Goal: Register for event/course

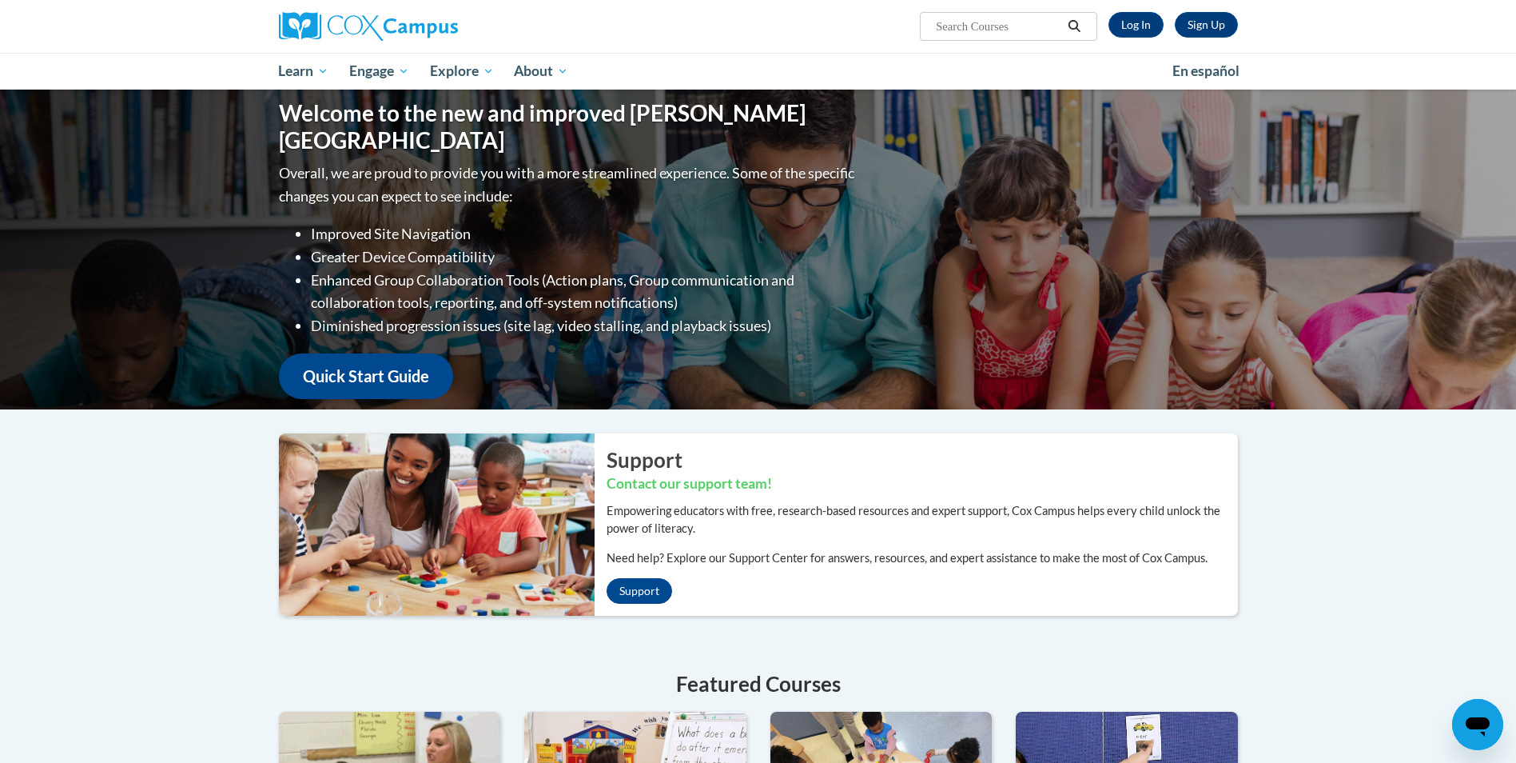
click at [1130, 20] on link "Log In" at bounding box center [1136, 25] width 55 height 26
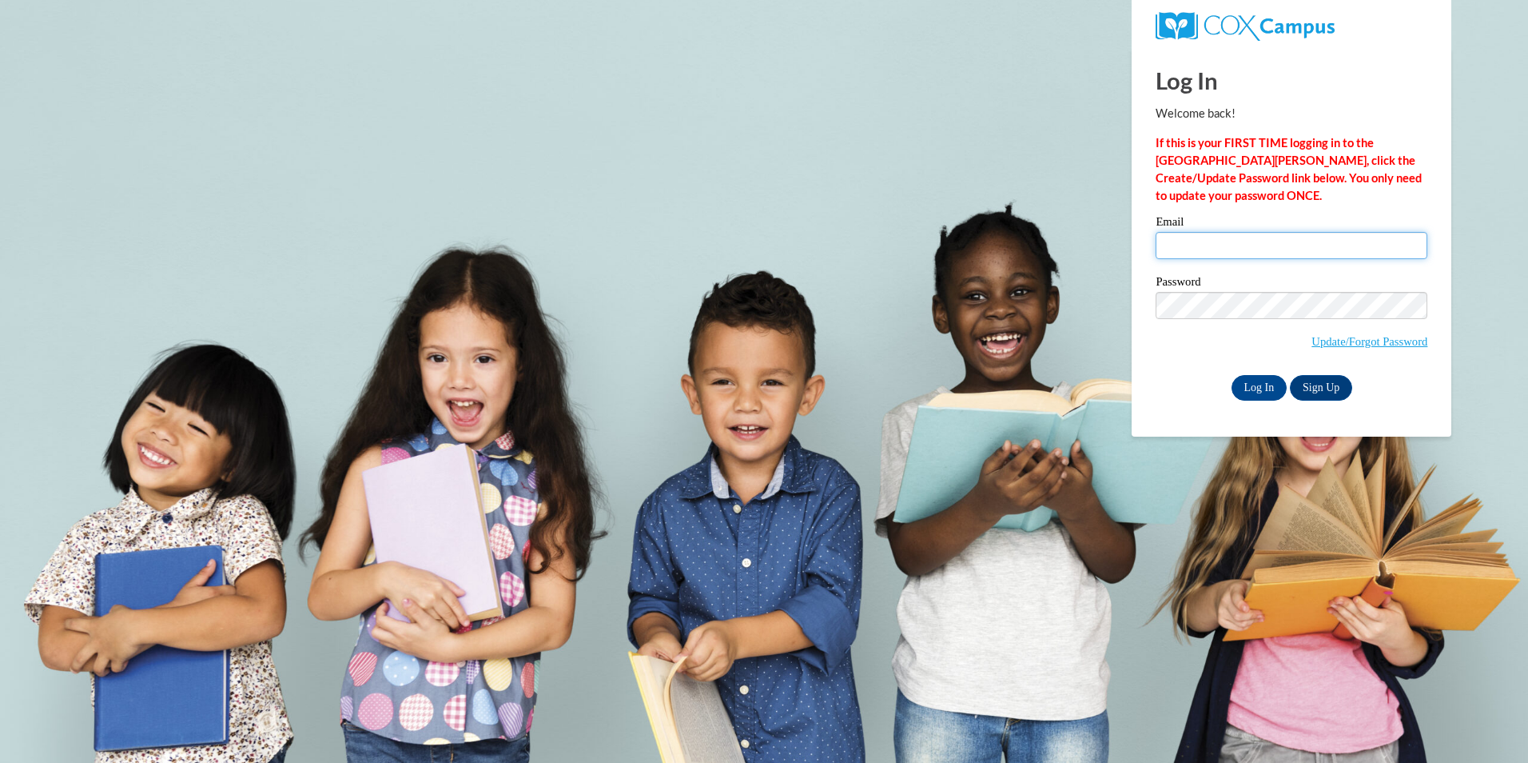
click at [1263, 246] on input "Email" at bounding box center [1292, 245] width 272 height 27
type input "shellybell7711@gmail.com"
click at [1275, 388] on input "Log In" at bounding box center [1260, 388] width 56 height 26
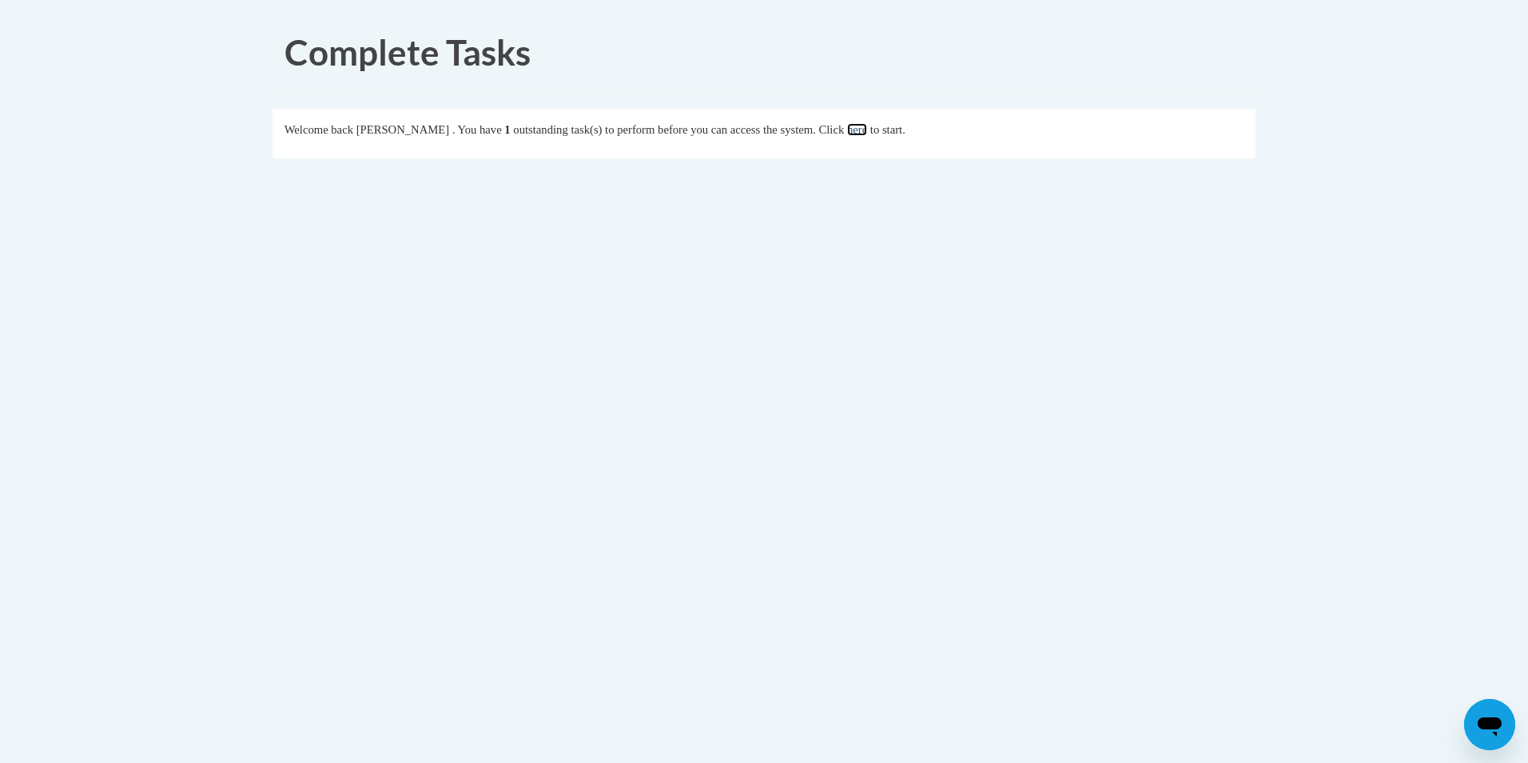
click at [867, 129] on link "here" at bounding box center [857, 129] width 20 height 13
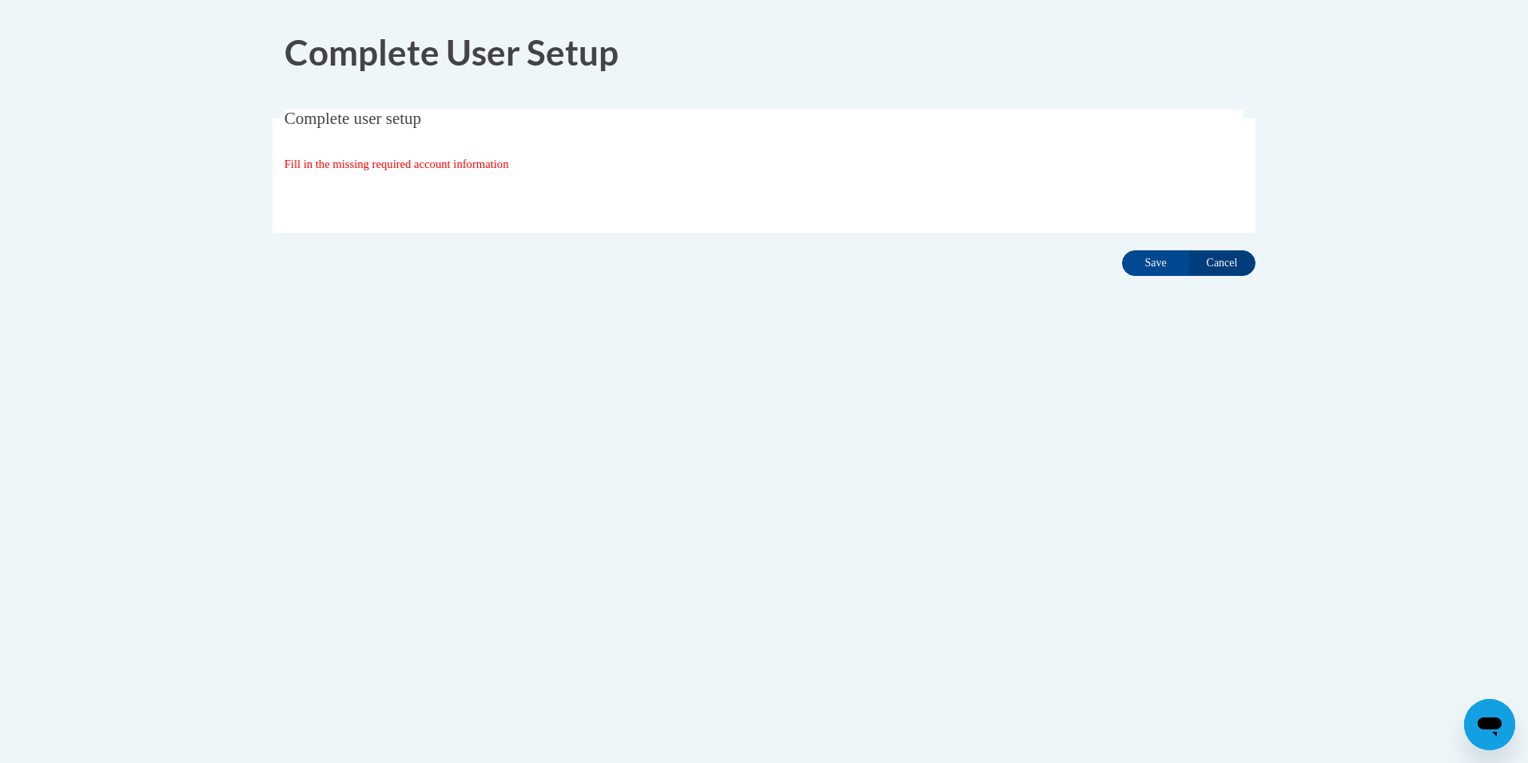
click at [411, 169] on span "Fill in the missing required account information" at bounding box center [397, 163] width 225 height 13
click at [348, 194] on div "Organization State and County | Estado y Condado de la organización Select Stat…" at bounding box center [765, 197] width 960 height 32
click at [336, 219] on fieldset "Complete user setup Fill in the missing required account information User Profi…" at bounding box center [764, 171] width 983 height 123
click at [317, 132] on fieldset "Complete user setup Fill in the missing required account information User Profi…" at bounding box center [764, 171] width 983 height 123
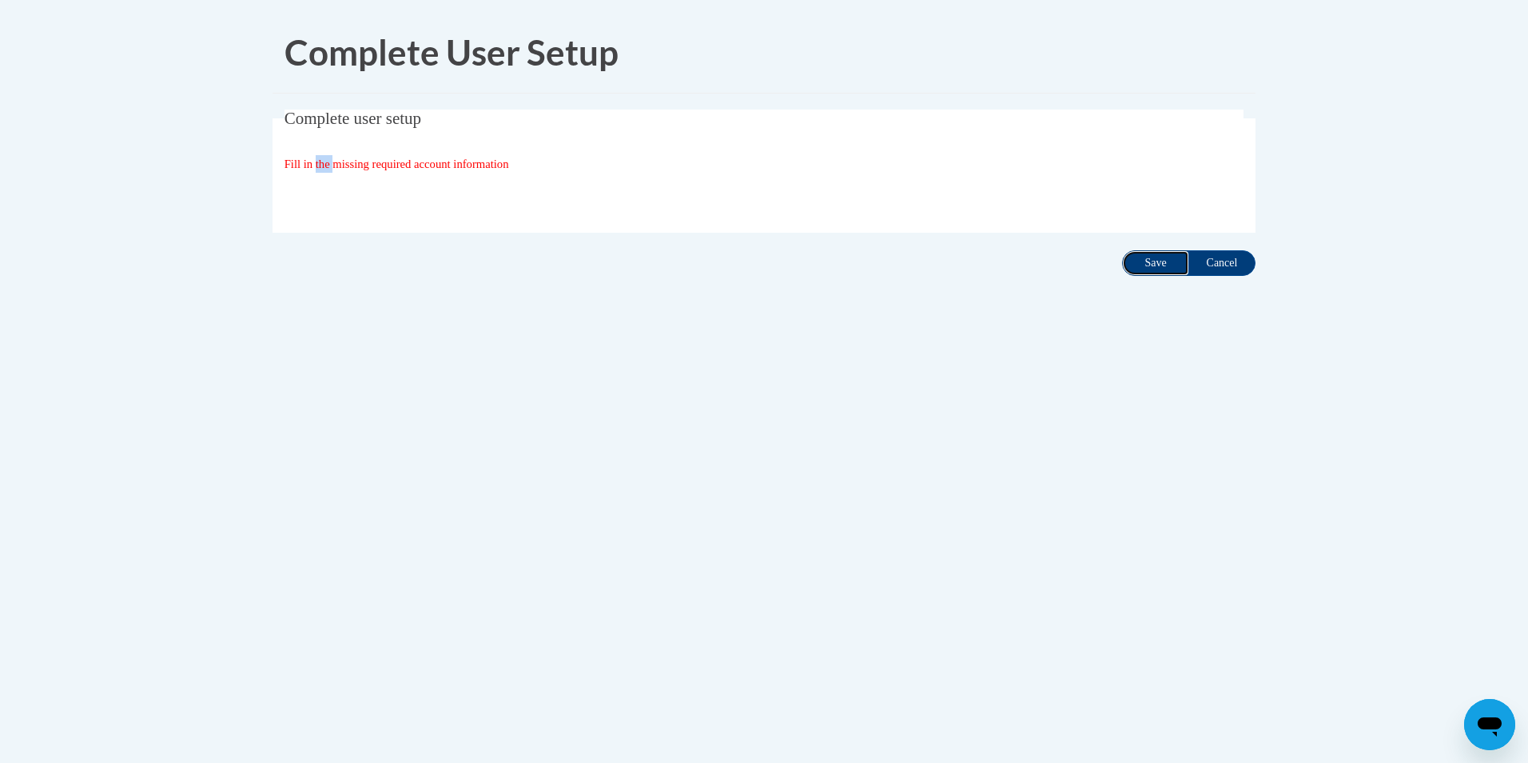
click at [1169, 262] on input "Save" at bounding box center [1155, 263] width 67 height 26
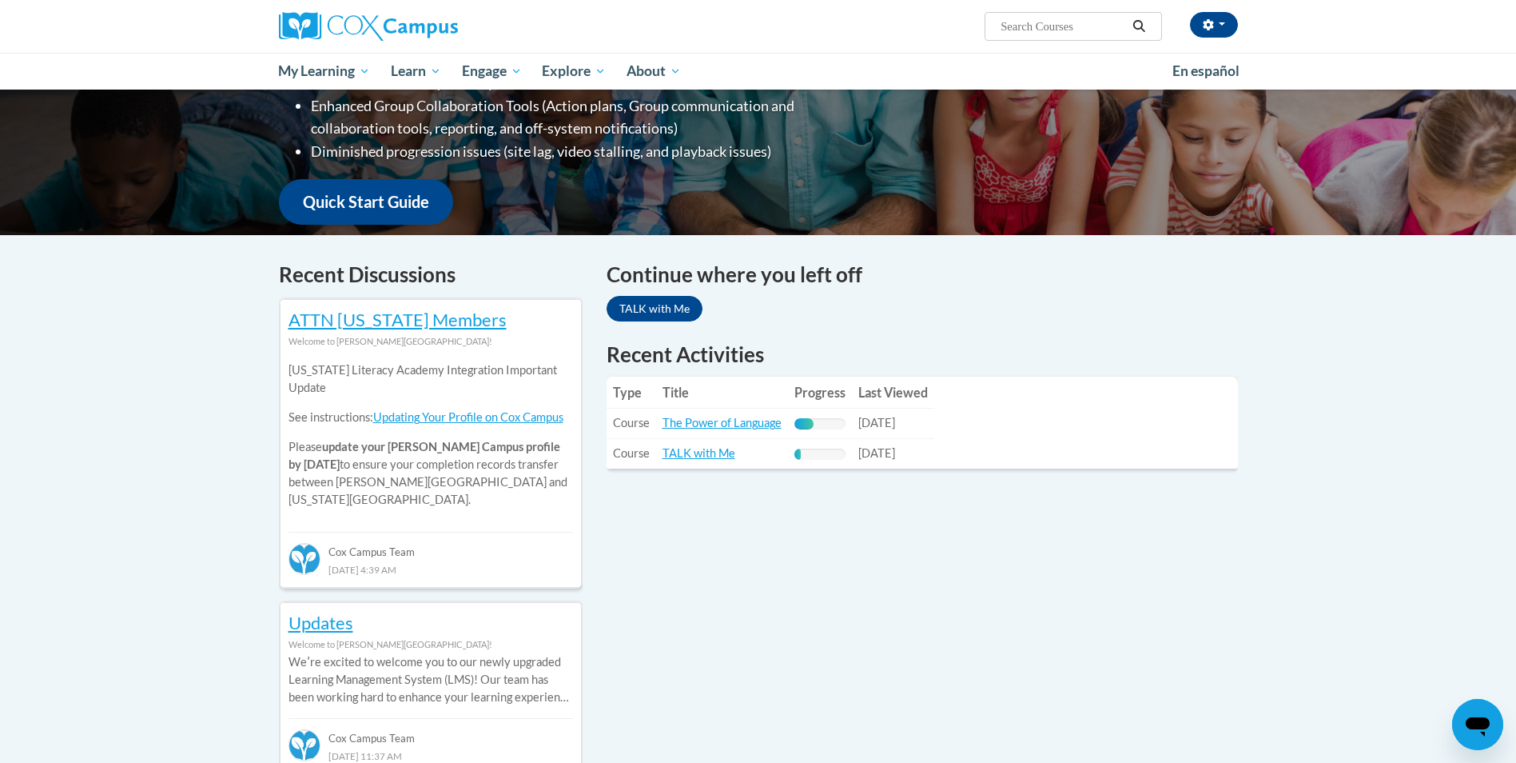
scroll to position [320, 0]
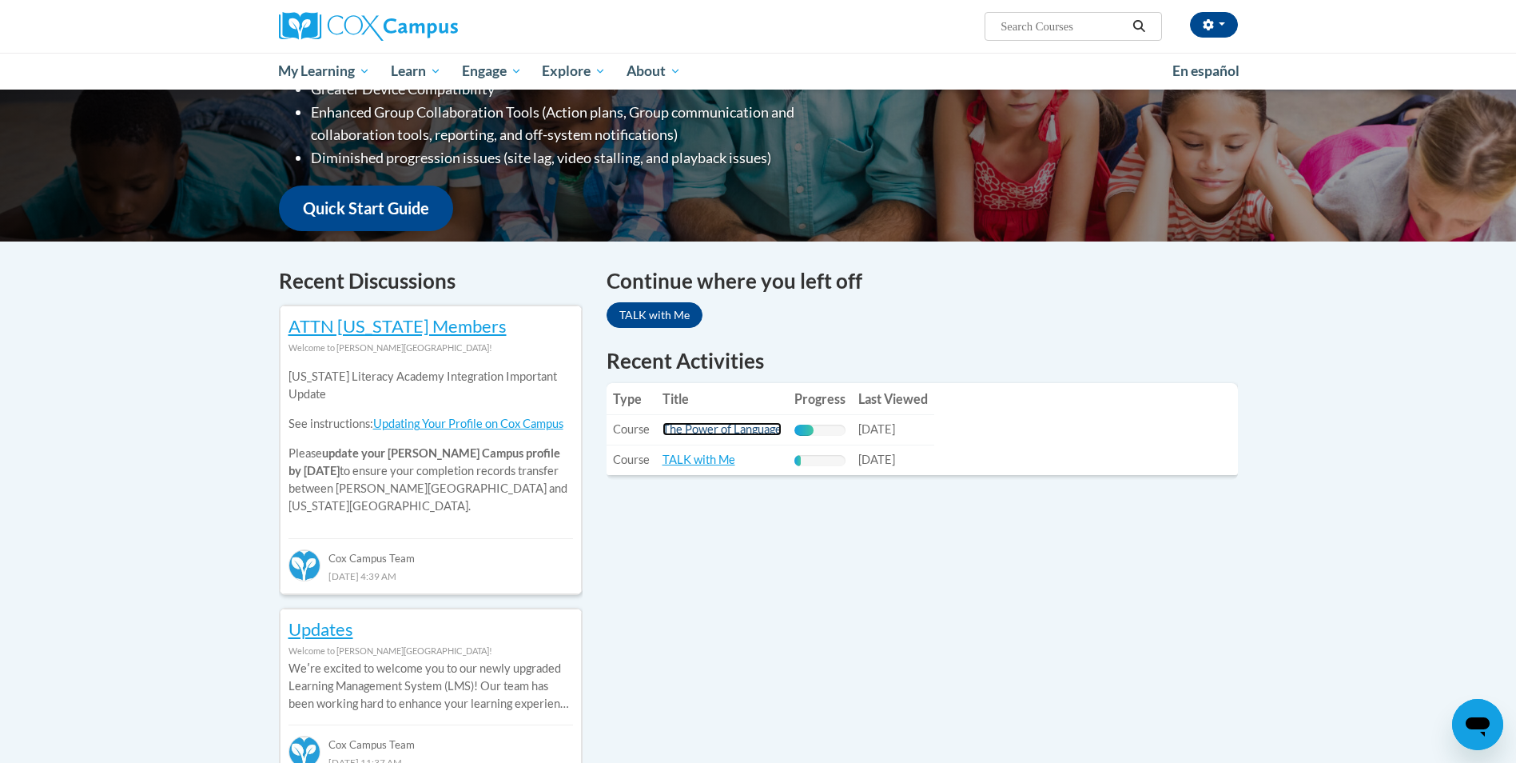
click at [736, 430] on link "The Power of Language" at bounding box center [722, 429] width 119 height 14
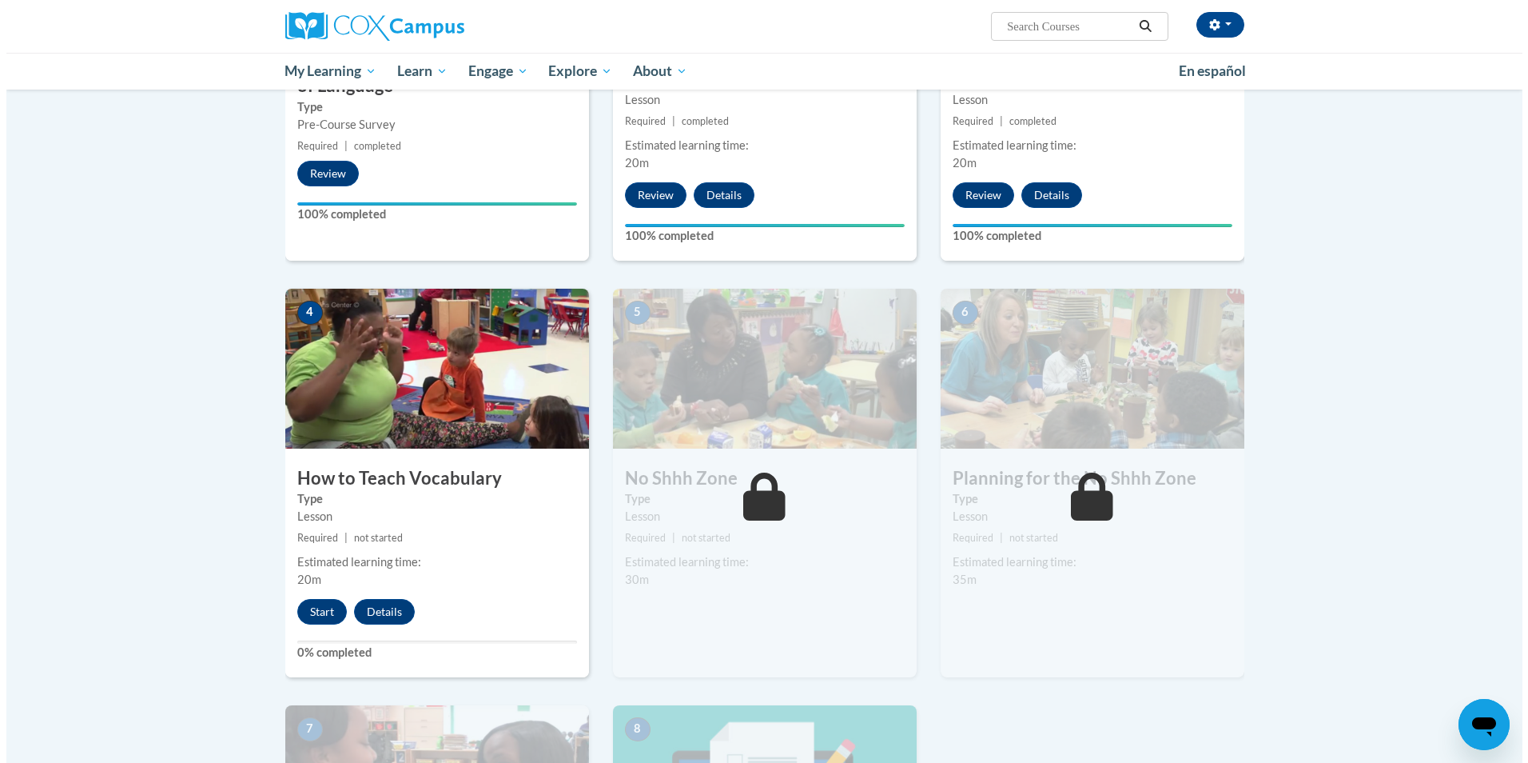
scroll to position [775, 0]
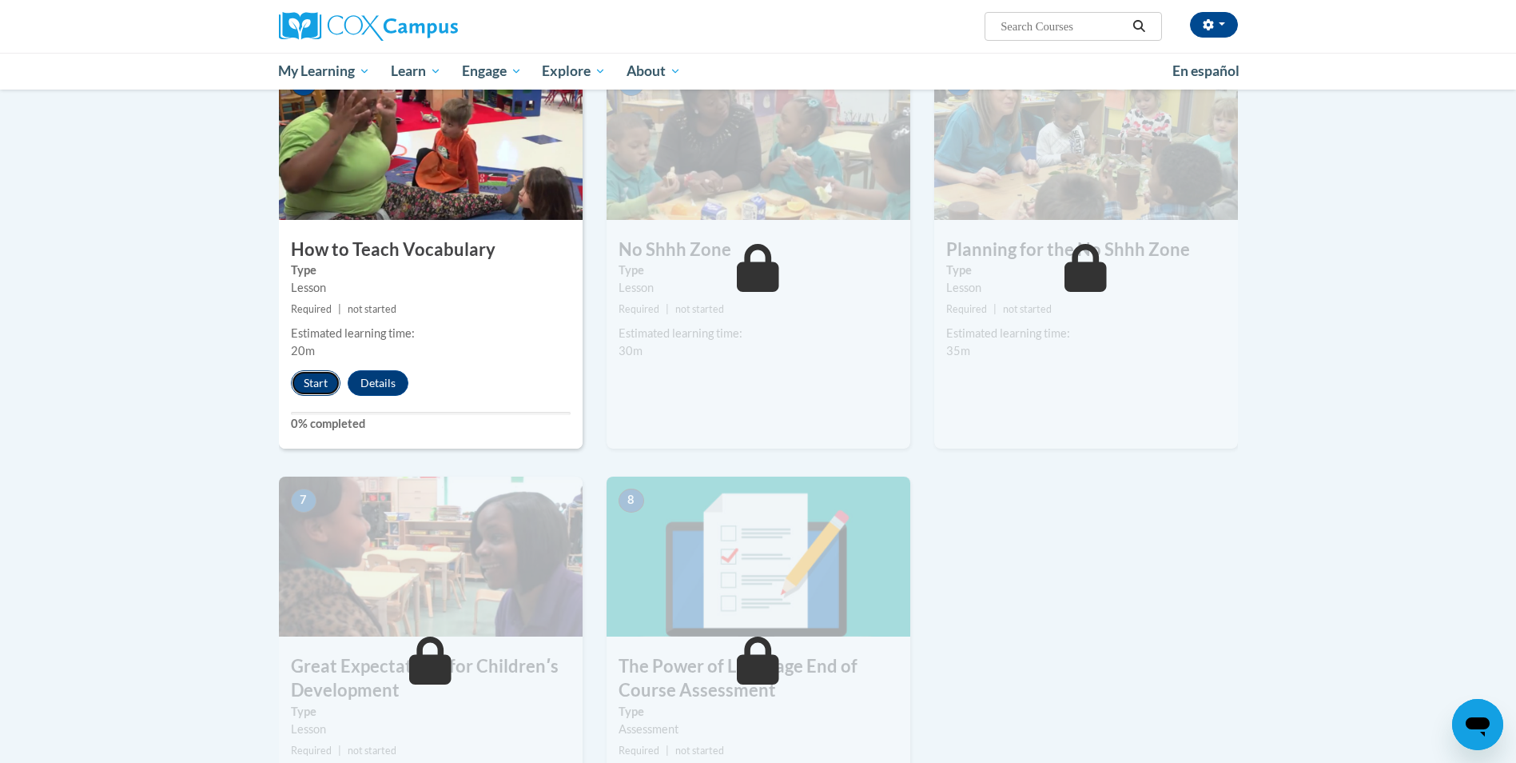
click at [316, 389] on button "Start" at bounding box center [316, 383] width 50 height 26
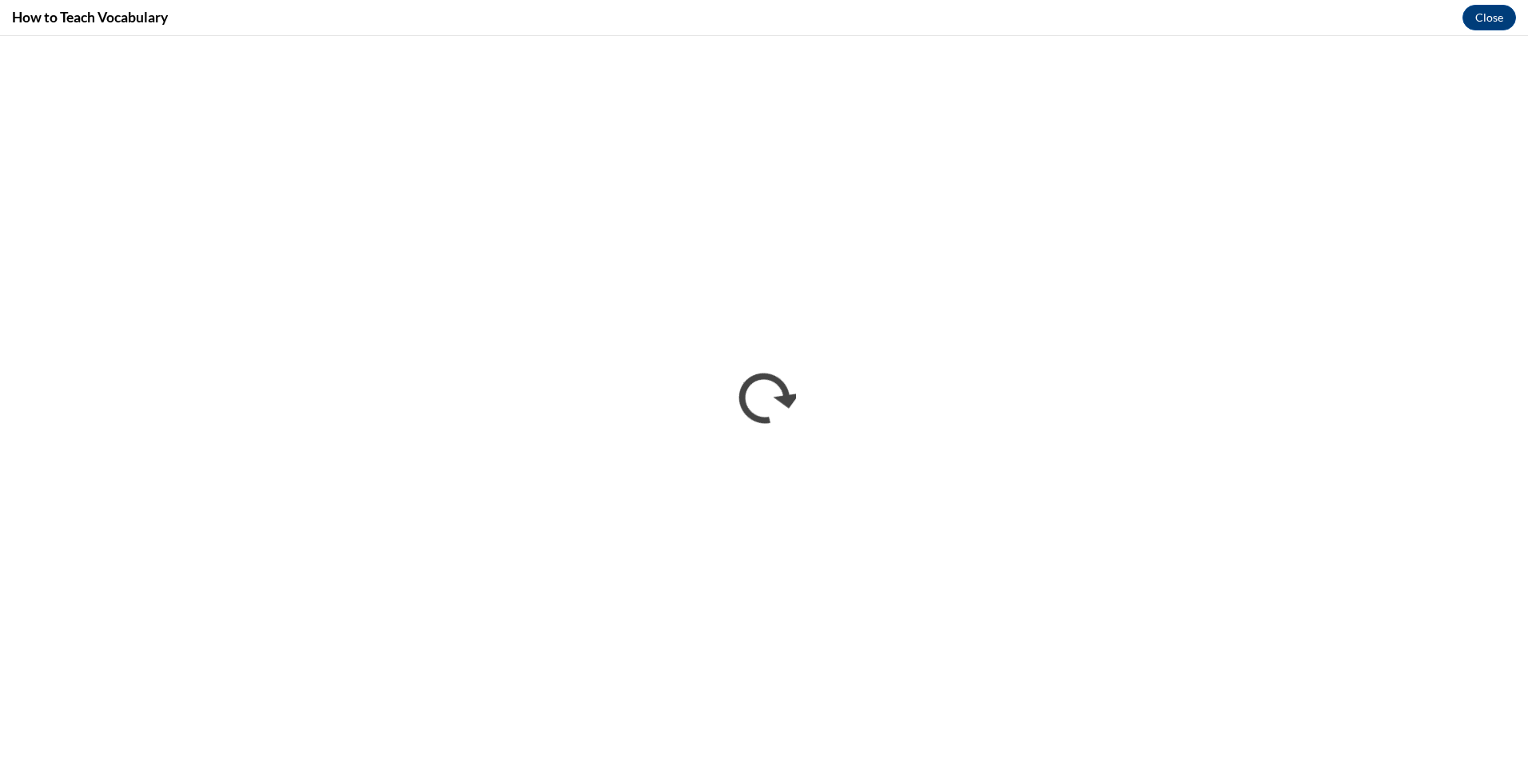
scroll to position [0, 0]
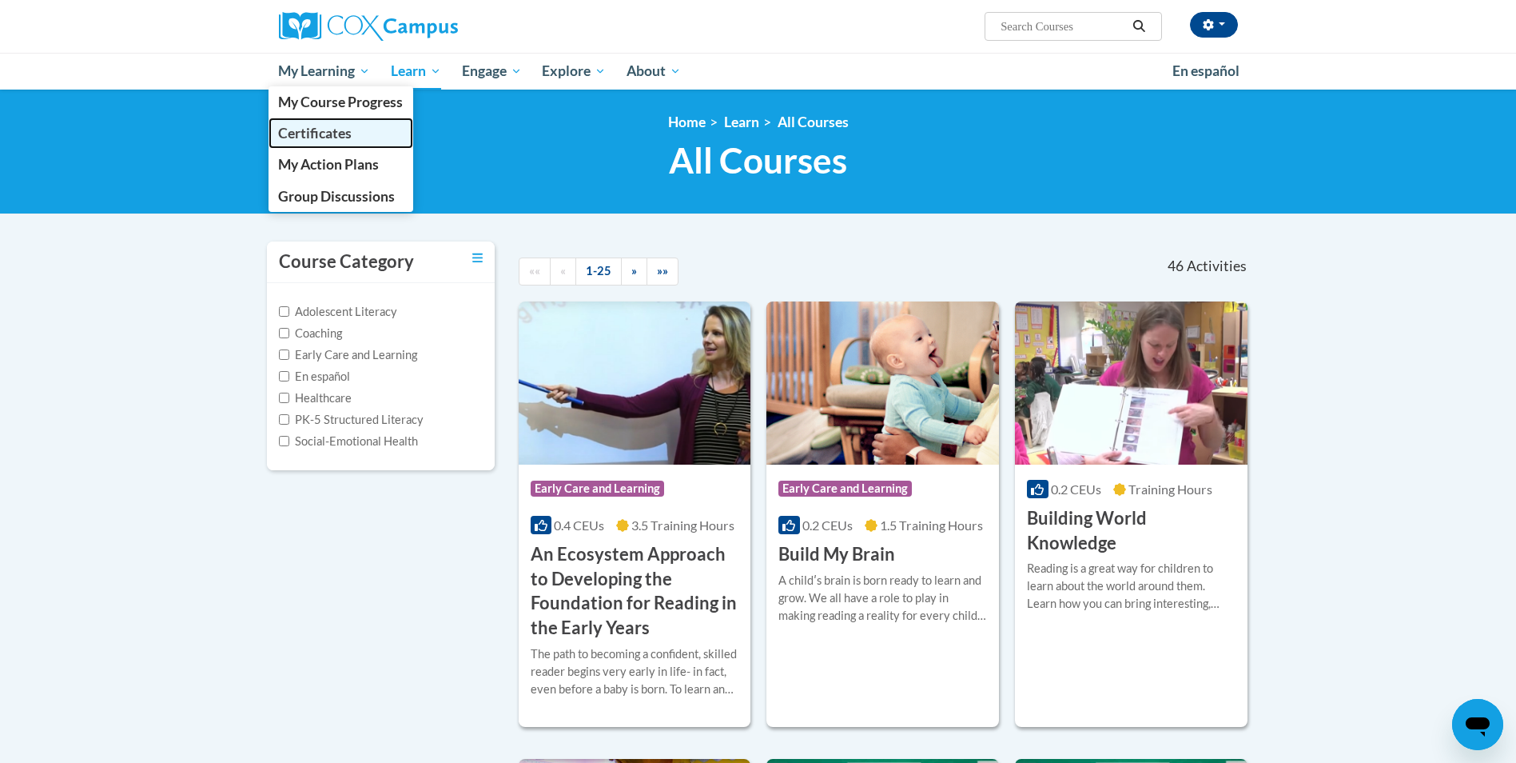
click at [340, 123] on link "Certificates" at bounding box center [341, 133] width 145 height 31
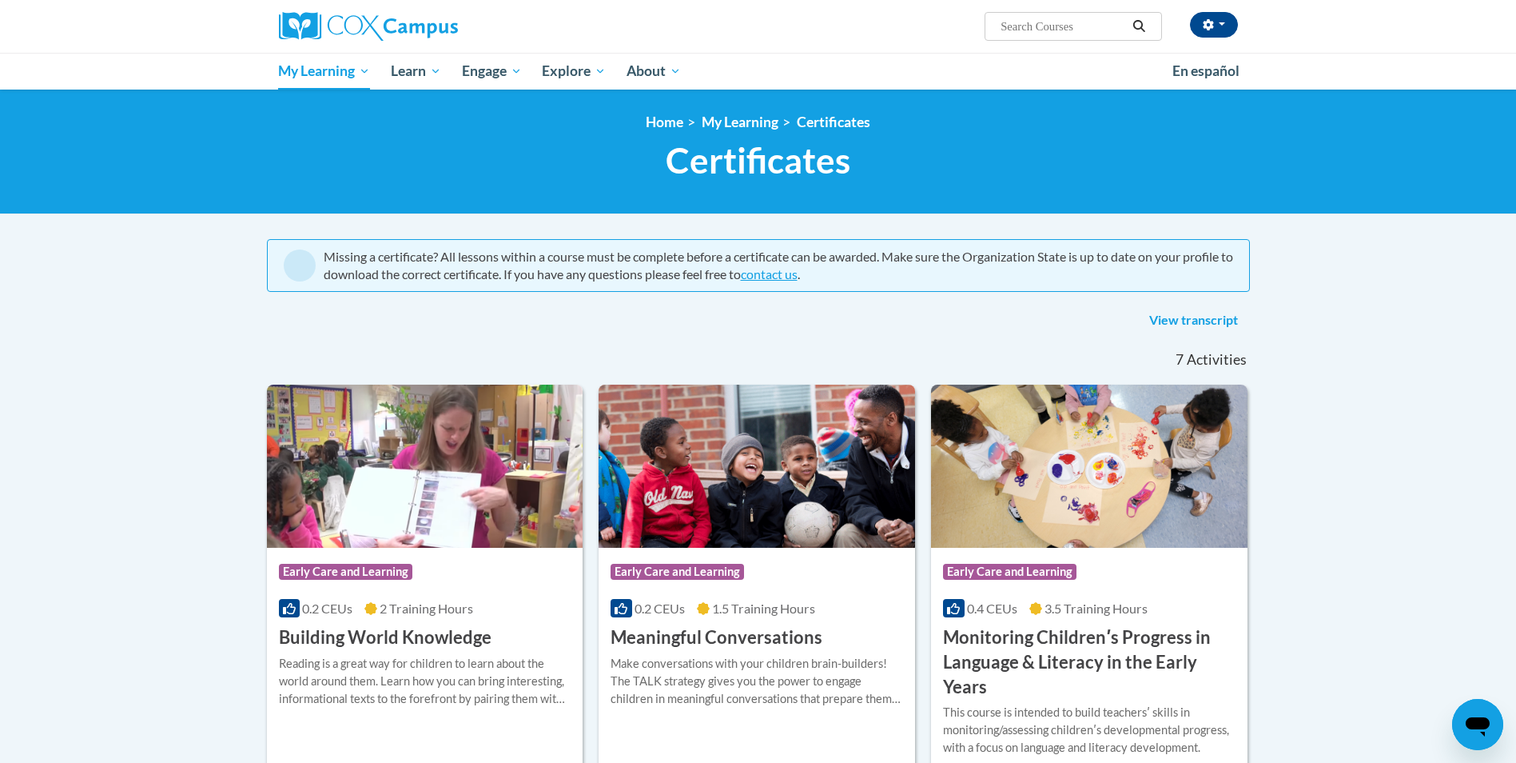
click at [1086, 25] on input "Search..." at bounding box center [1063, 26] width 128 height 19
paste input "Connecting the Dots for Dual Language Learners Throughout the [DATE]!"
type input "Connecting the Dots for Dual Language Learners Throughout the [DATE]!"
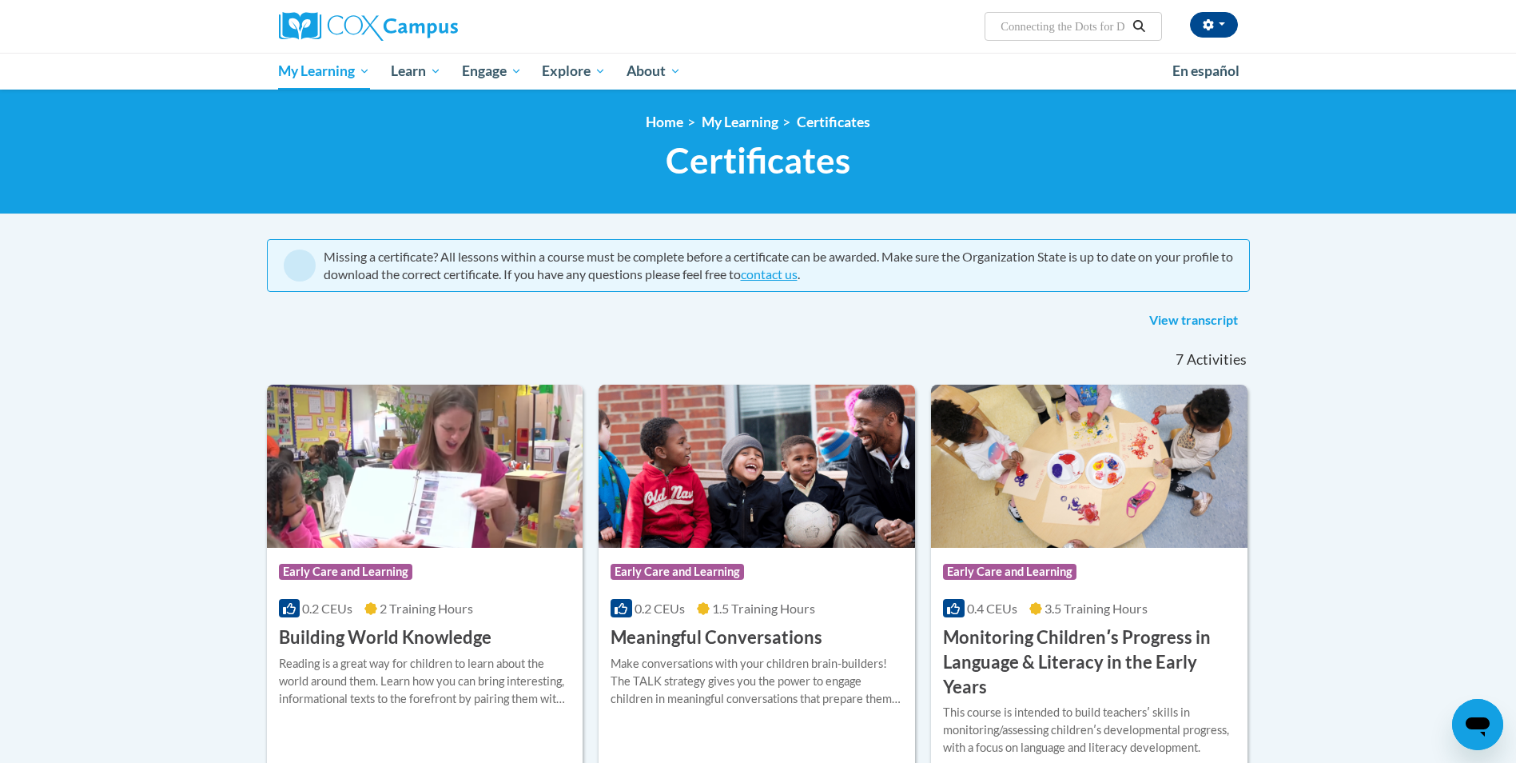
click at [1134, 19] on button "Search" at bounding box center [1139, 26] width 24 height 19
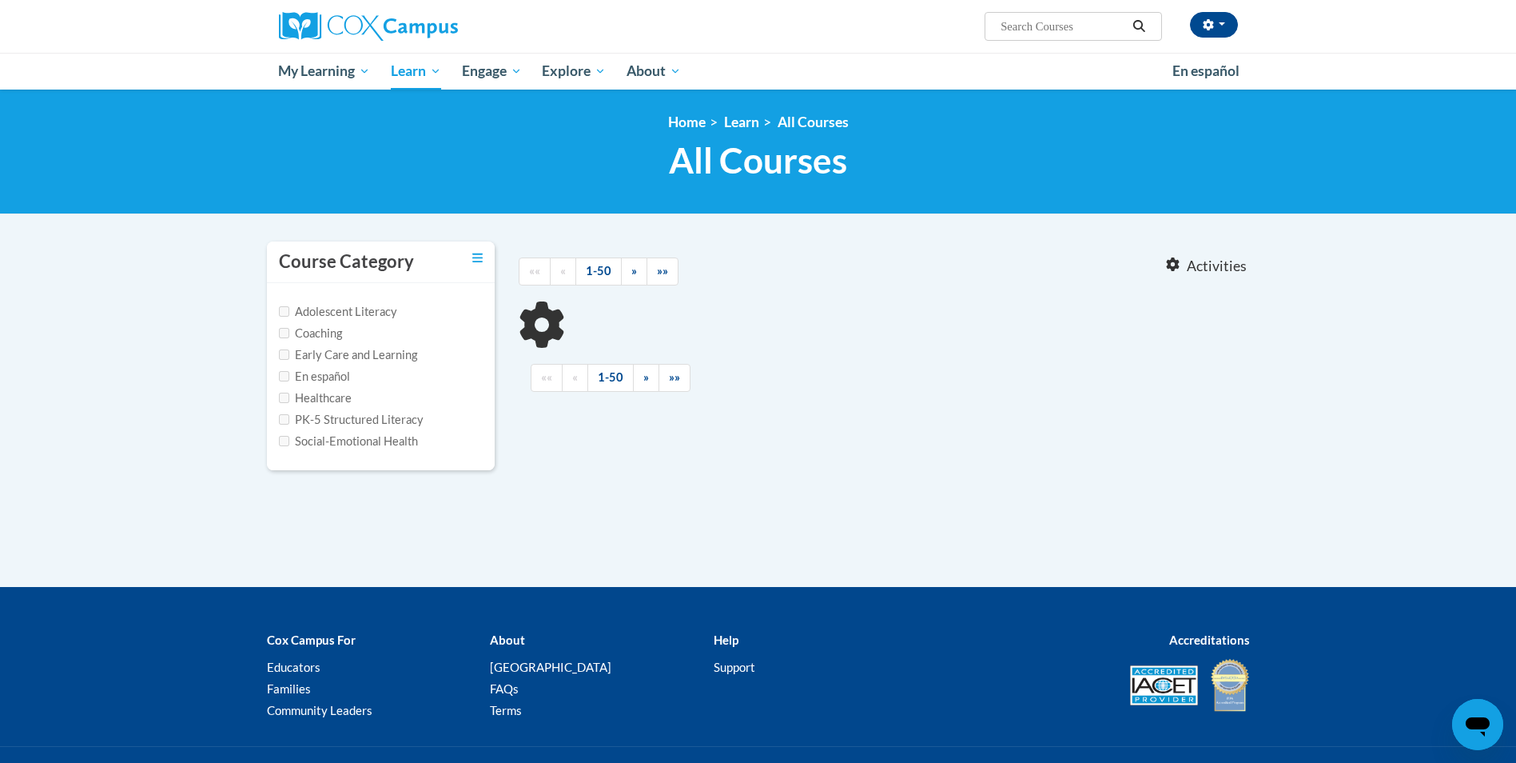
type input "Connecting the Dots for Dual Language Learners Throughout the [DATE]!"
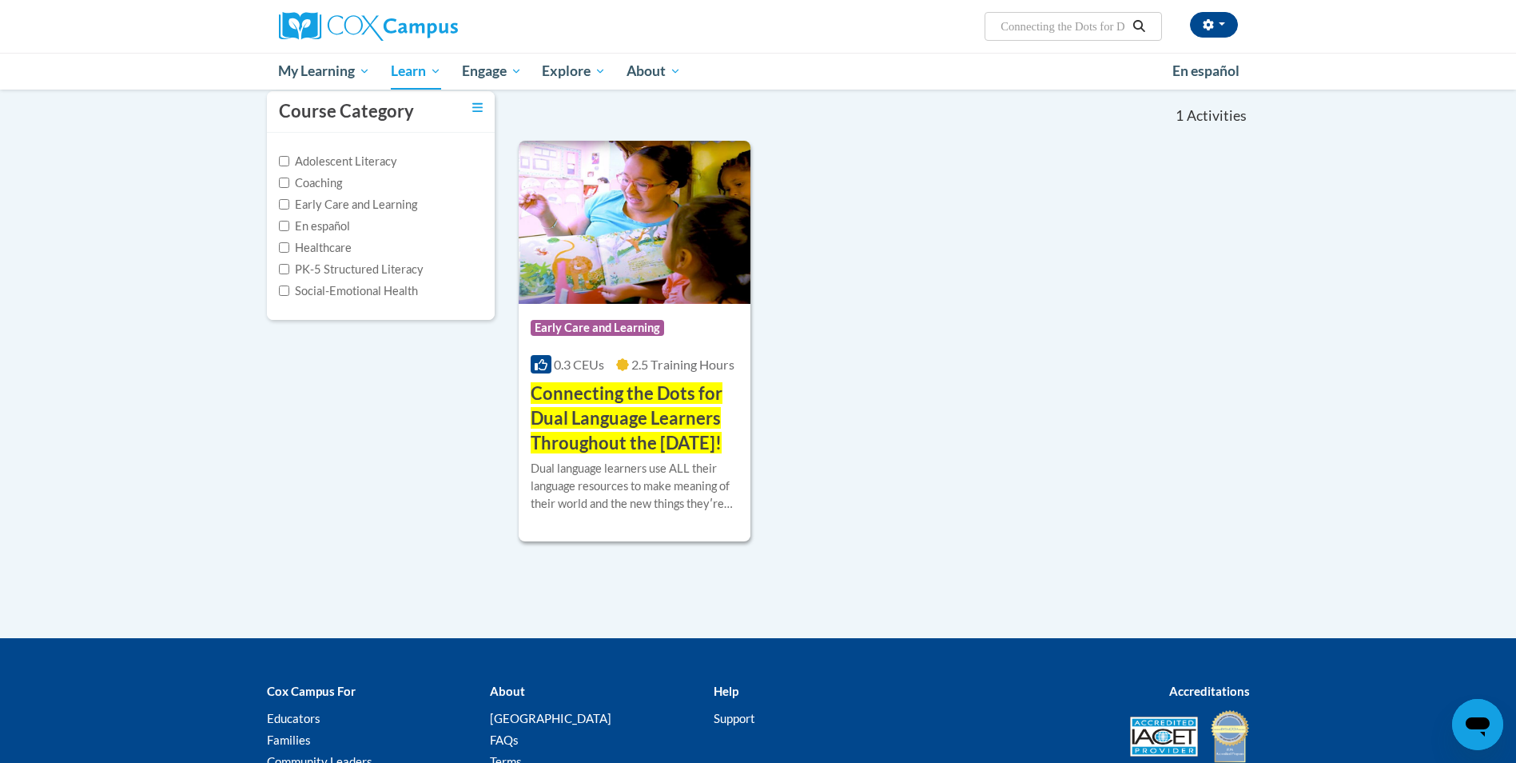
scroll to position [160, 0]
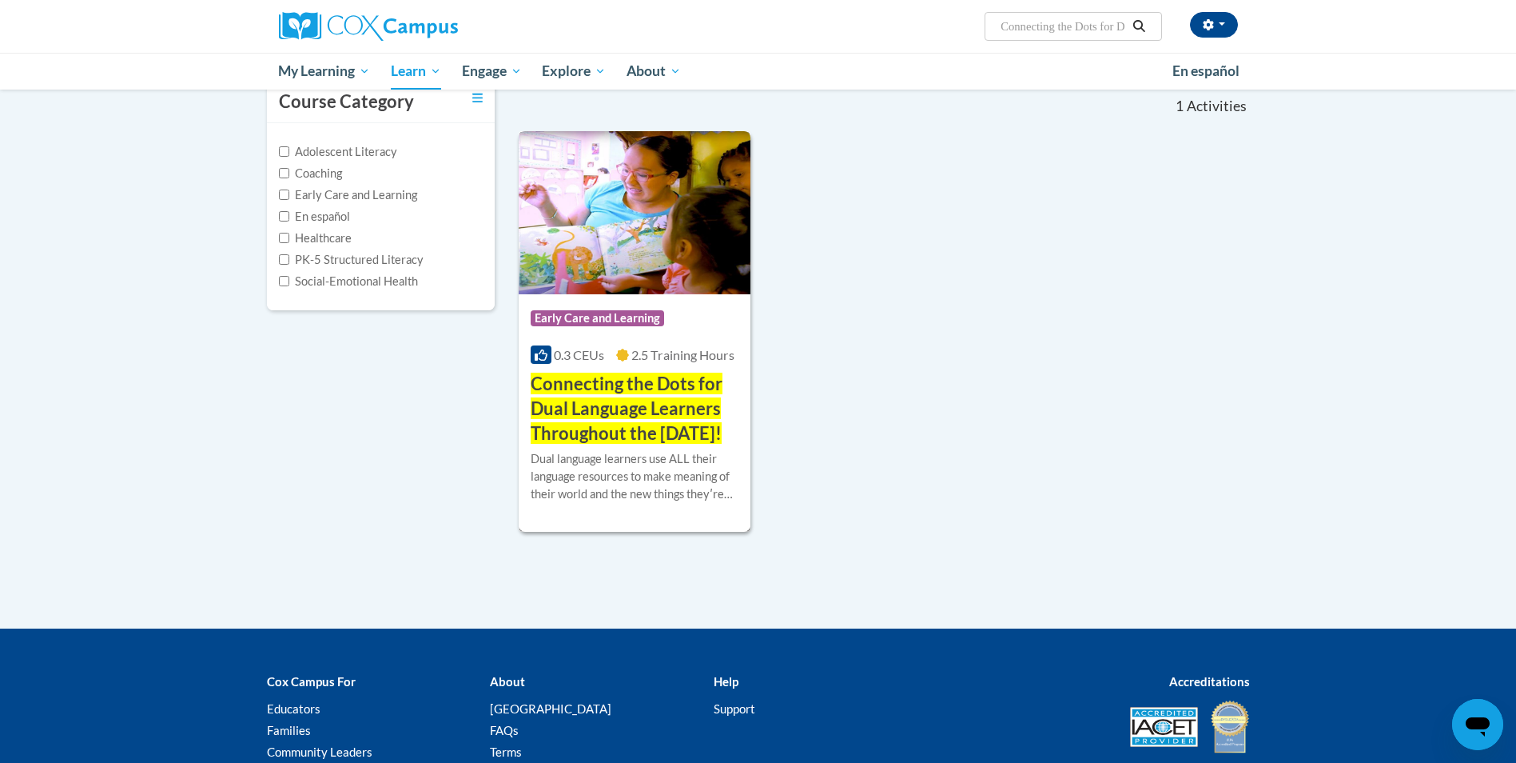
click at [608, 429] on span "Connecting the Dots for Dual Language Learners Throughout the [DATE]!" at bounding box center [627, 408] width 192 height 71
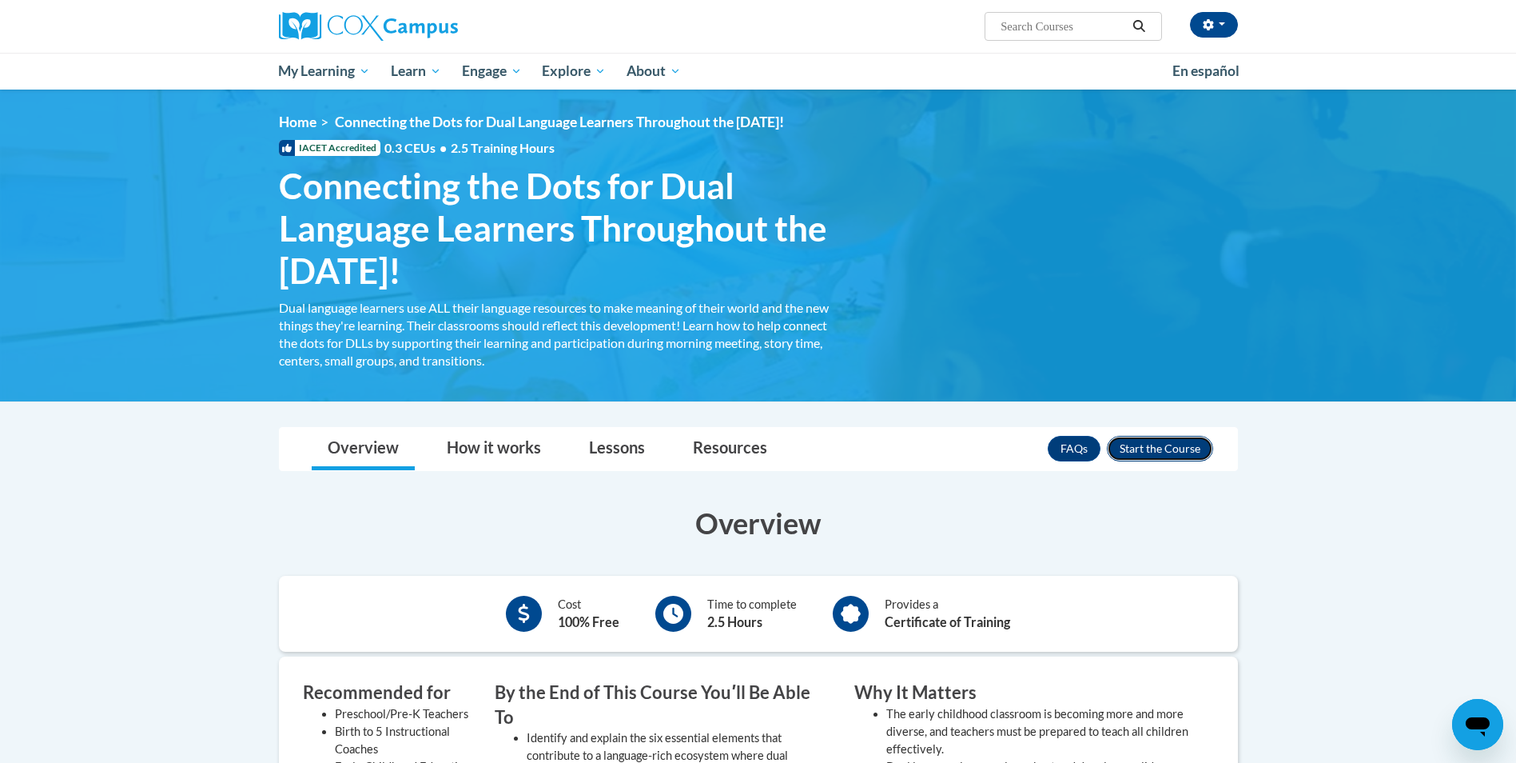
click at [1205, 447] on button "Enroll" at bounding box center [1160, 449] width 106 height 26
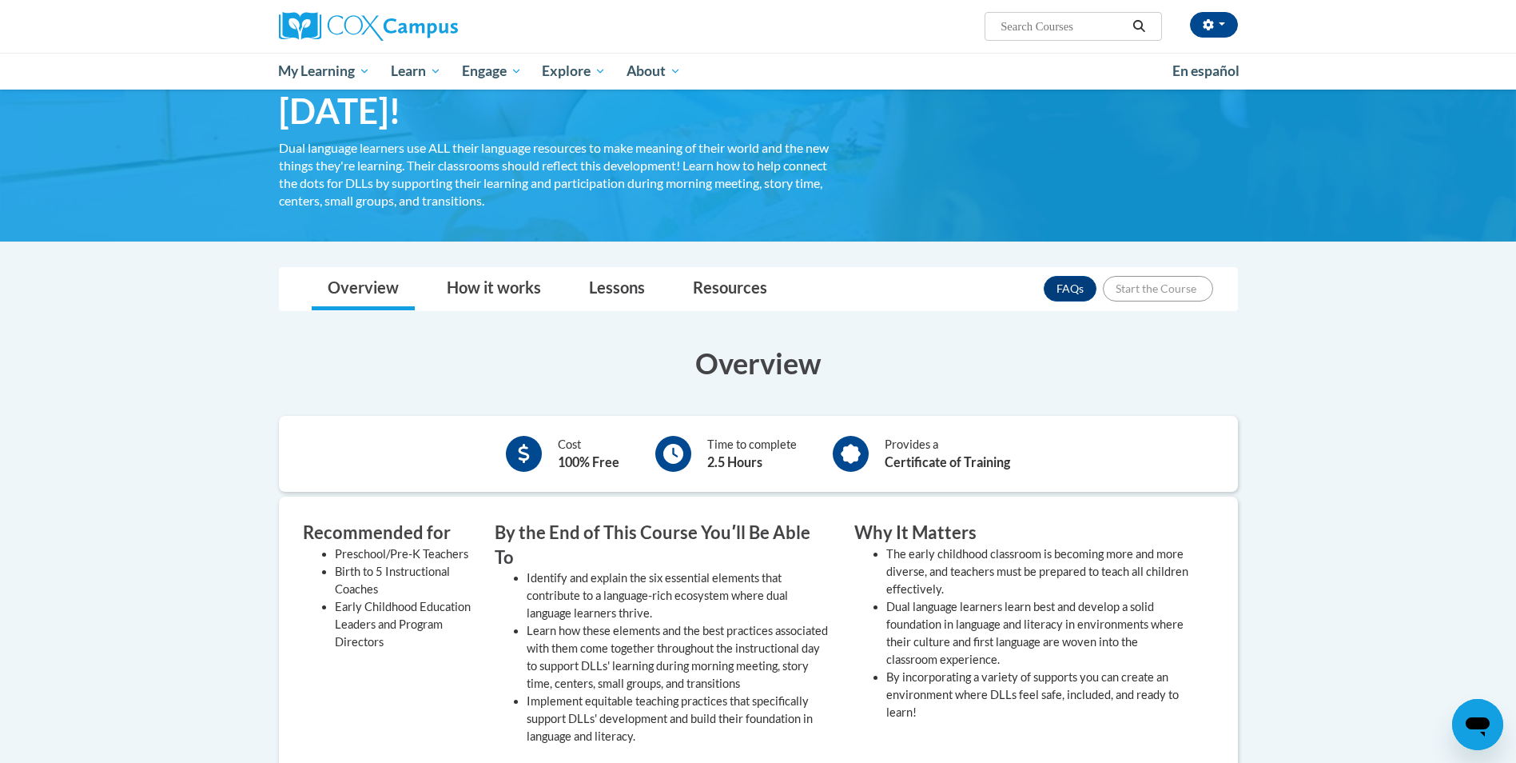
scroll to position [130, 0]
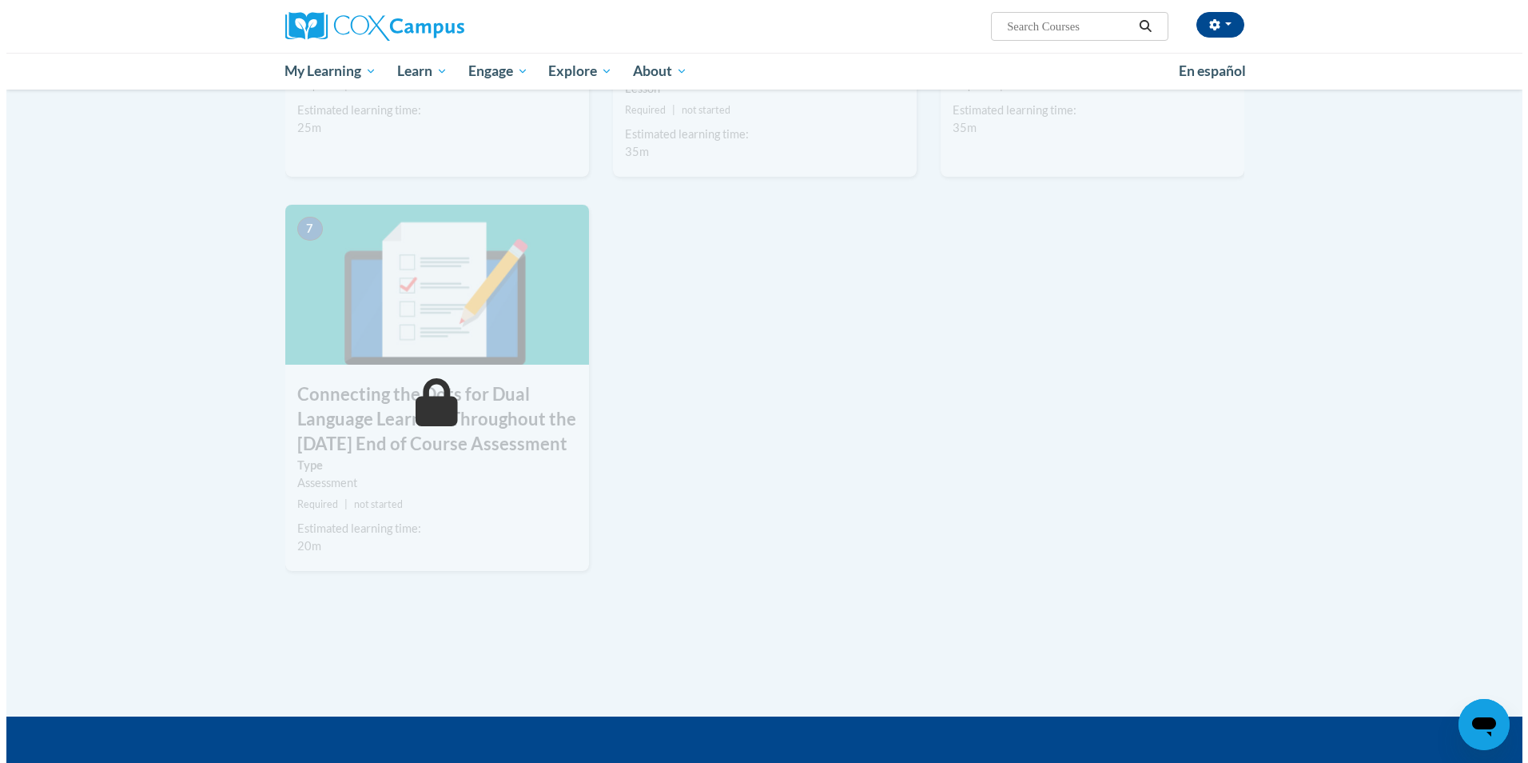
scroll to position [400, 0]
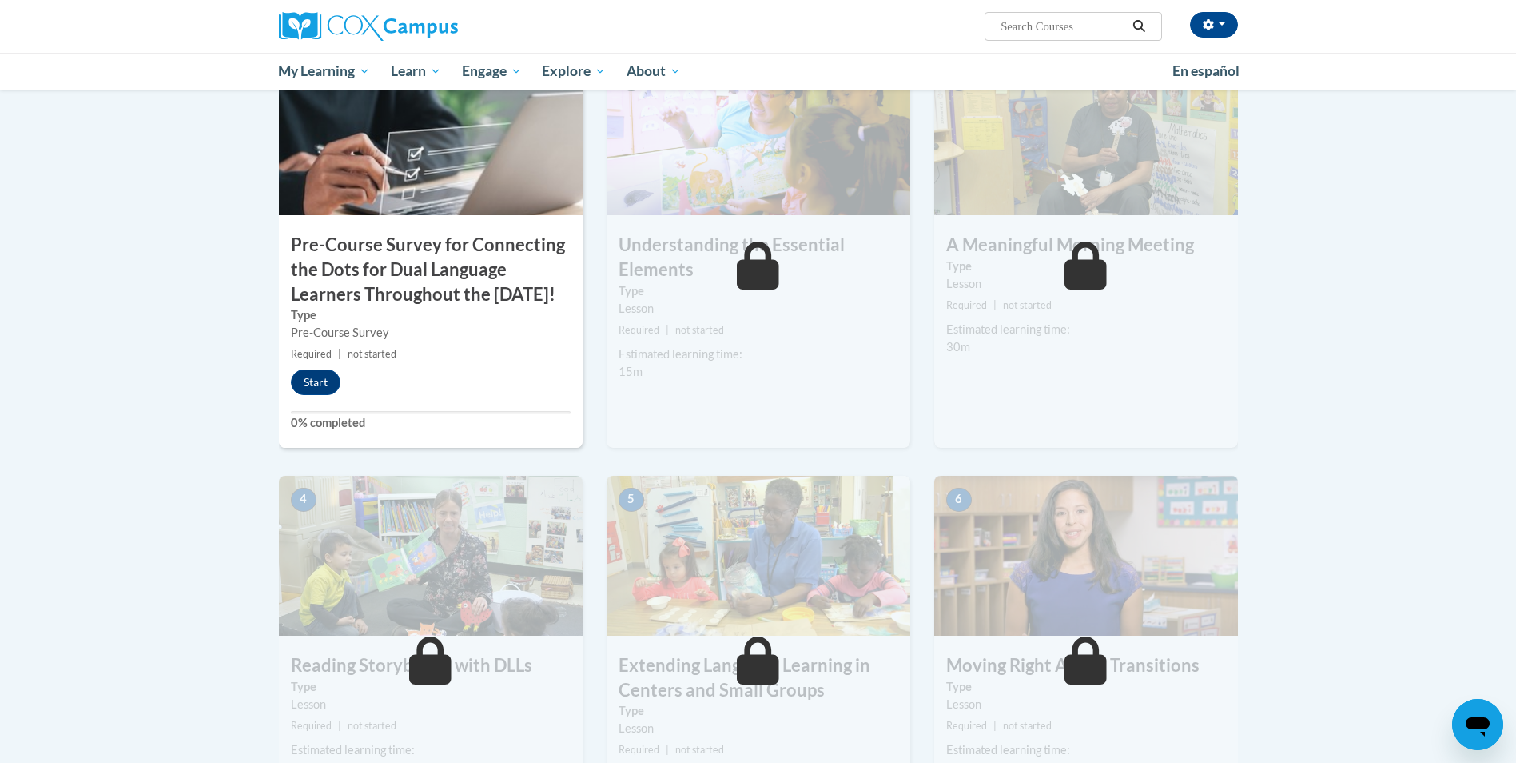
click at [289, 395] on div "Start" at bounding box center [320, 382] width 82 height 26
click at [318, 395] on button "Start" at bounding box center [316, 382] width 50 height 26
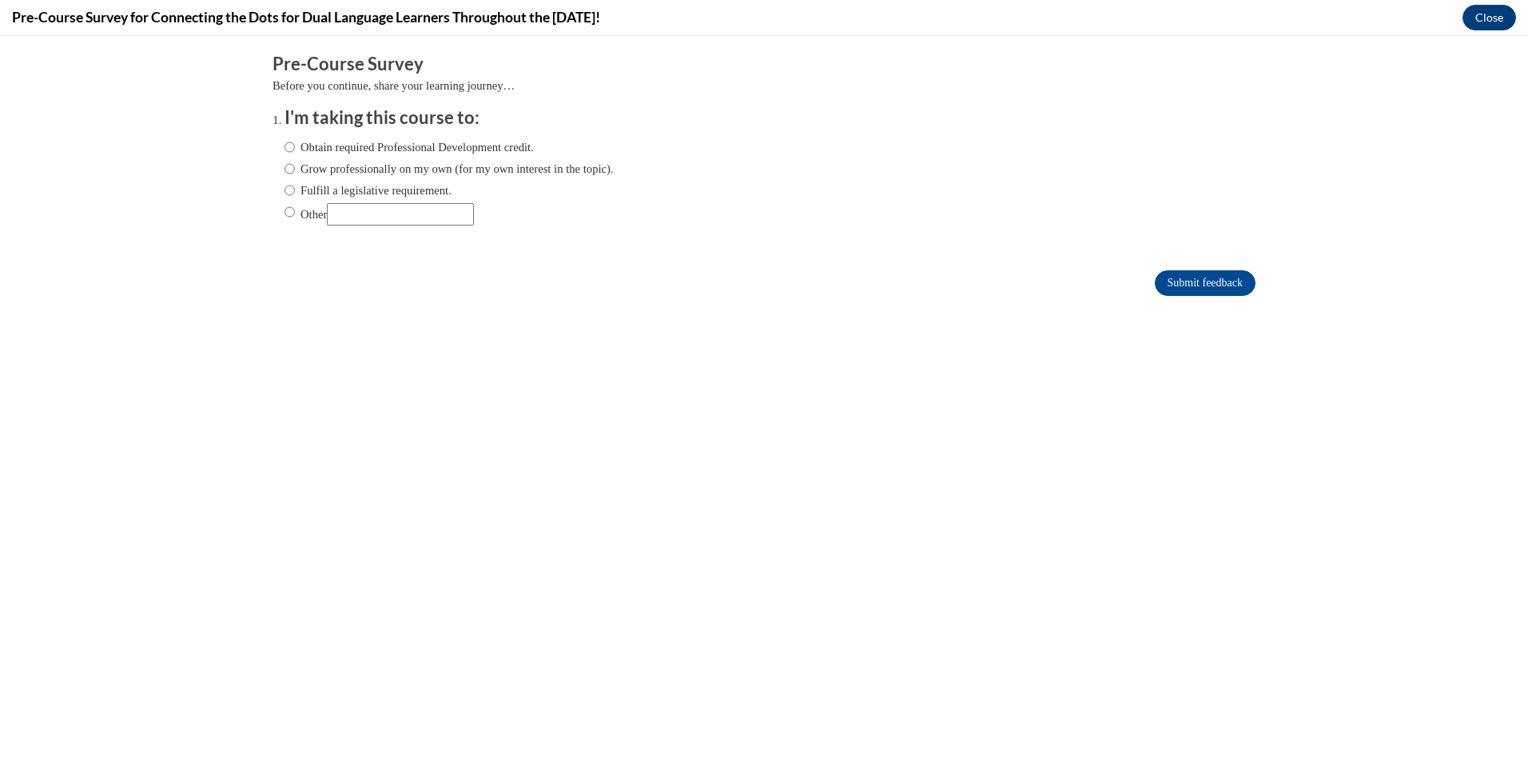
scroll to position [0, 0]
click at [389, 145] on label "Obtain required Professional Development credit." at bounding box center [409, 147] width 249 height 18
click at [295, 145] on input "Obtain required Professional Development credit." at bounding box center [290, 147] width 10 height 18
radio input "true"
click at [1162, 288] on input "Submit feedback" at bounding box center [1205, 283] width 101 height 26
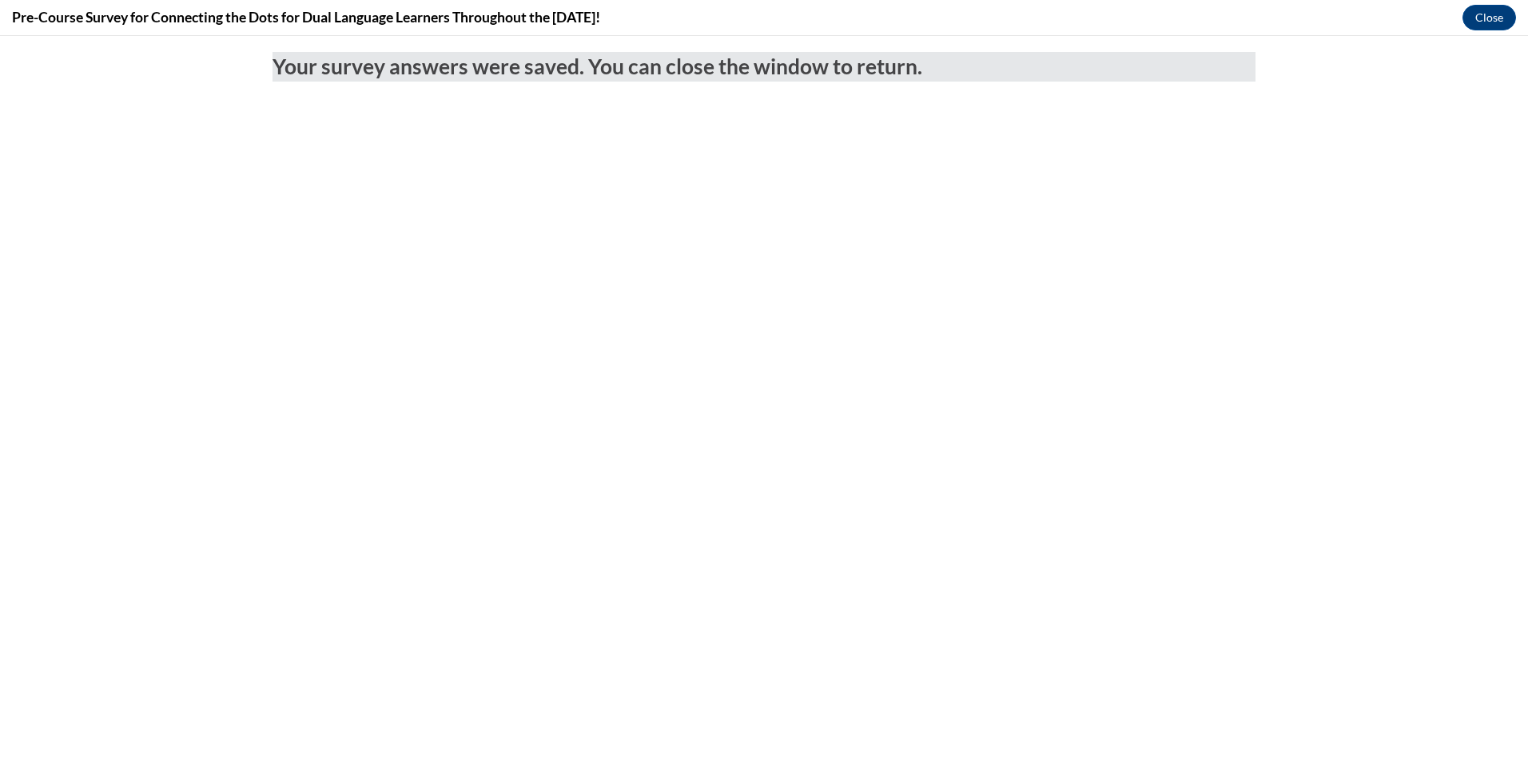
click at [1473, 40] on body "Your survey answers were saved. You can close the window to return." at bounding box center [764, 399] width 1528 height 727
click at [1476, 30] on button "Close" at bounding box center [1490, 18] width 54 height 26
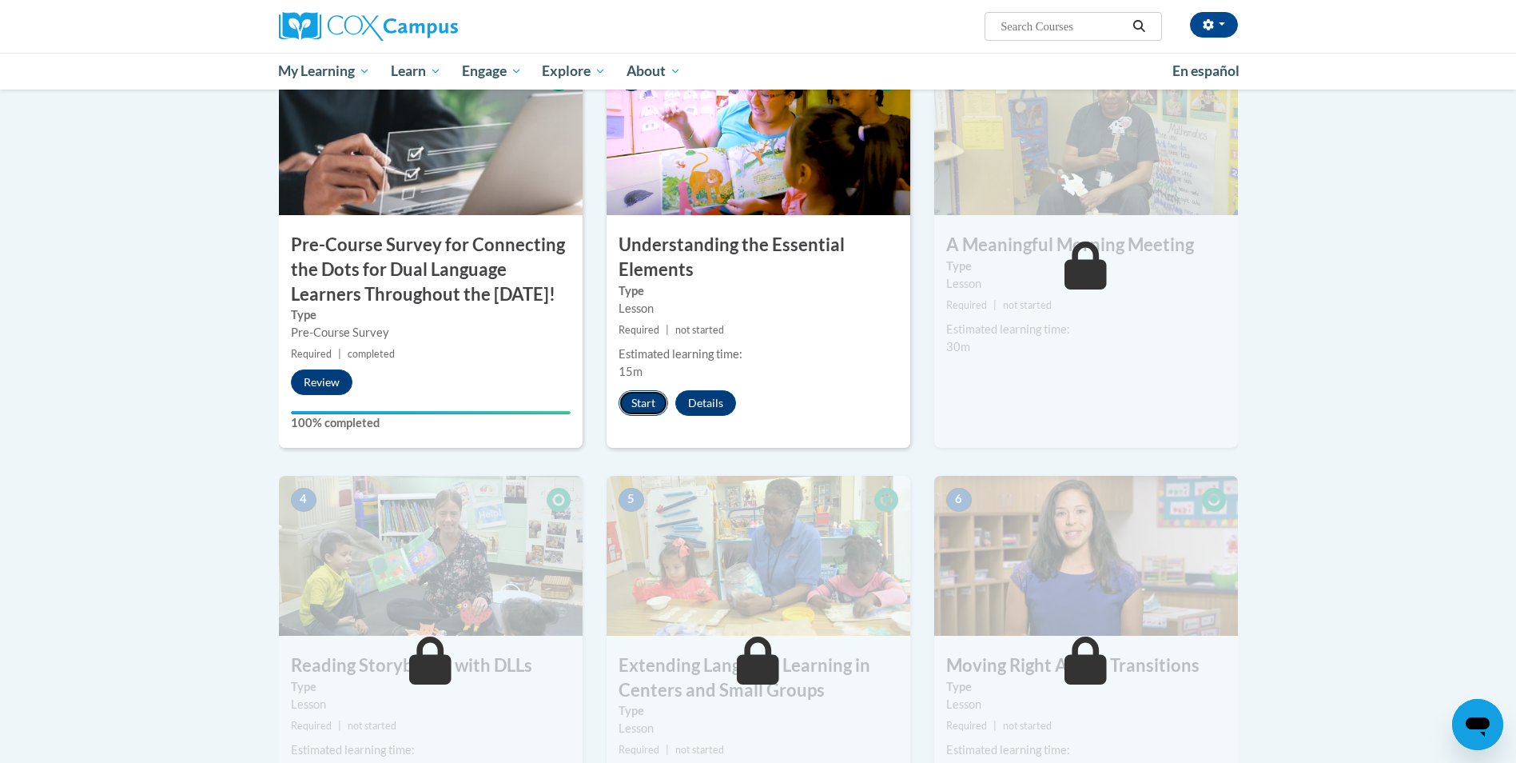
click at [639, 405] on button "Start" at bounding box center [644, 403] width 50 height 26
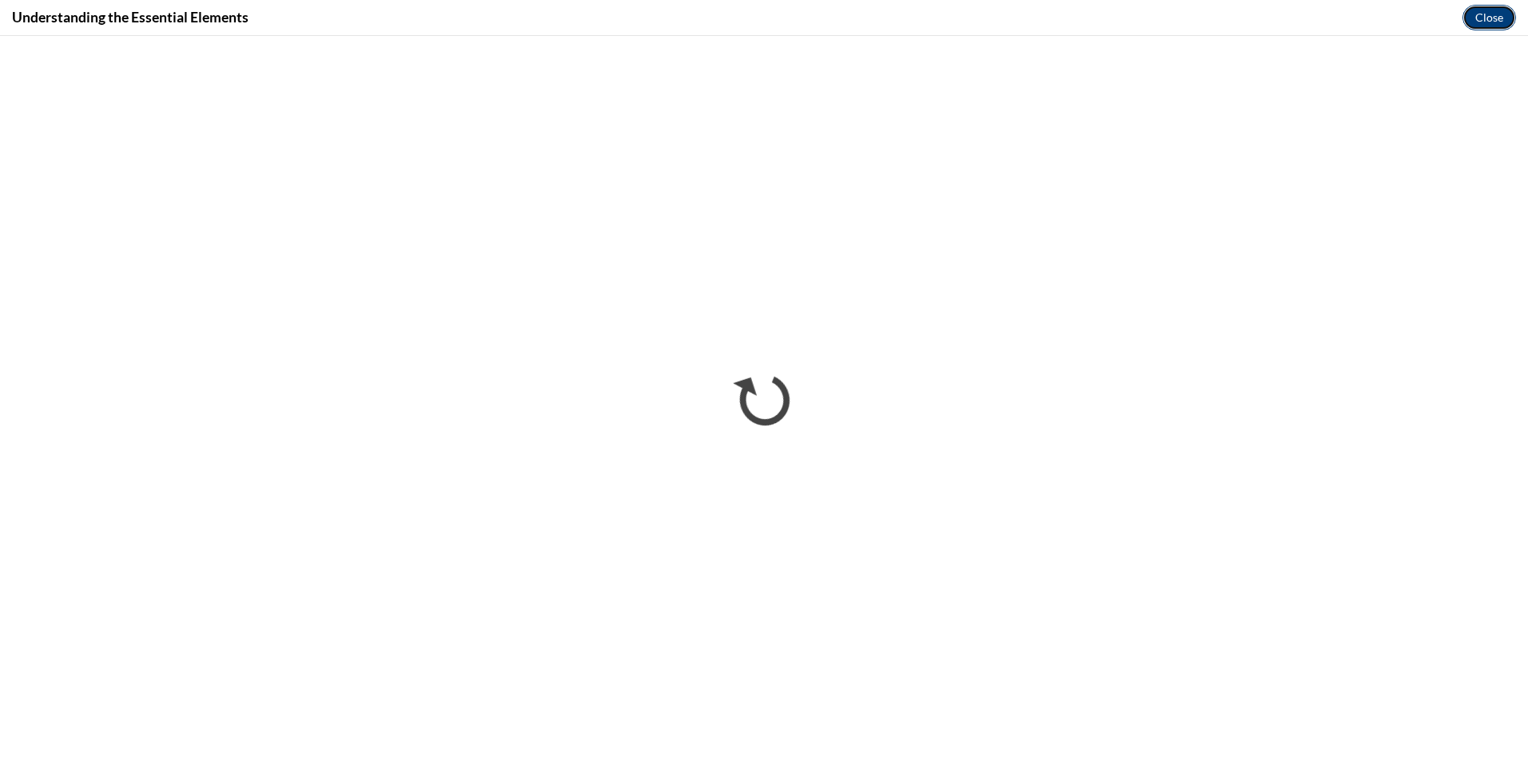
click at [1498, 14] on button "Close" at bounding box center [1490, 18] width 54 height 26
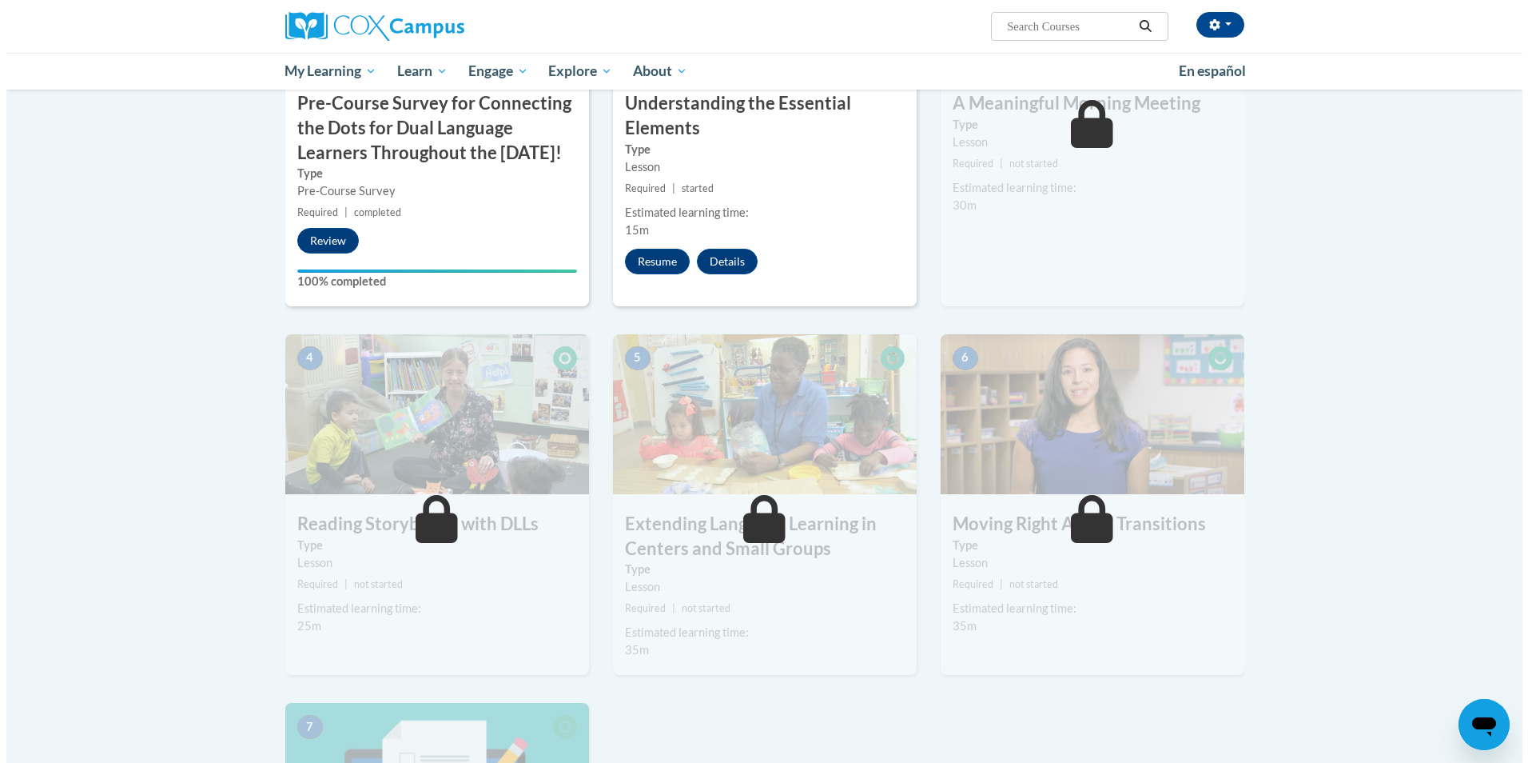
scroll to position [560, 0]
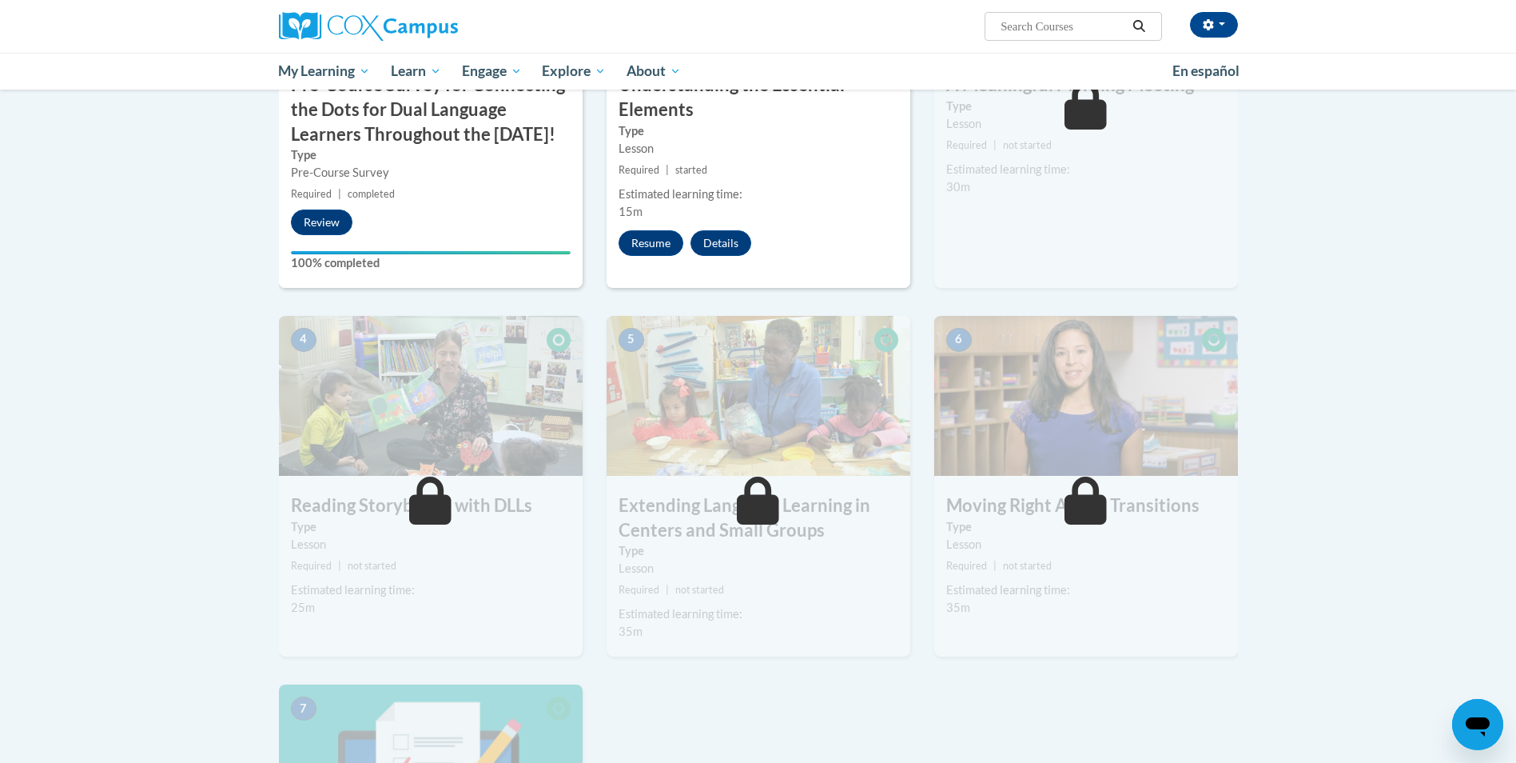
click at [640, 226] on div "2 Understanding the Essential Elements Type Lesson Required | started Estimated…" at bounding box center [759, 91] width 304 height 393
click at [641, 241] on button "Resume" at bounding box center [651, 243] width 65 height 26
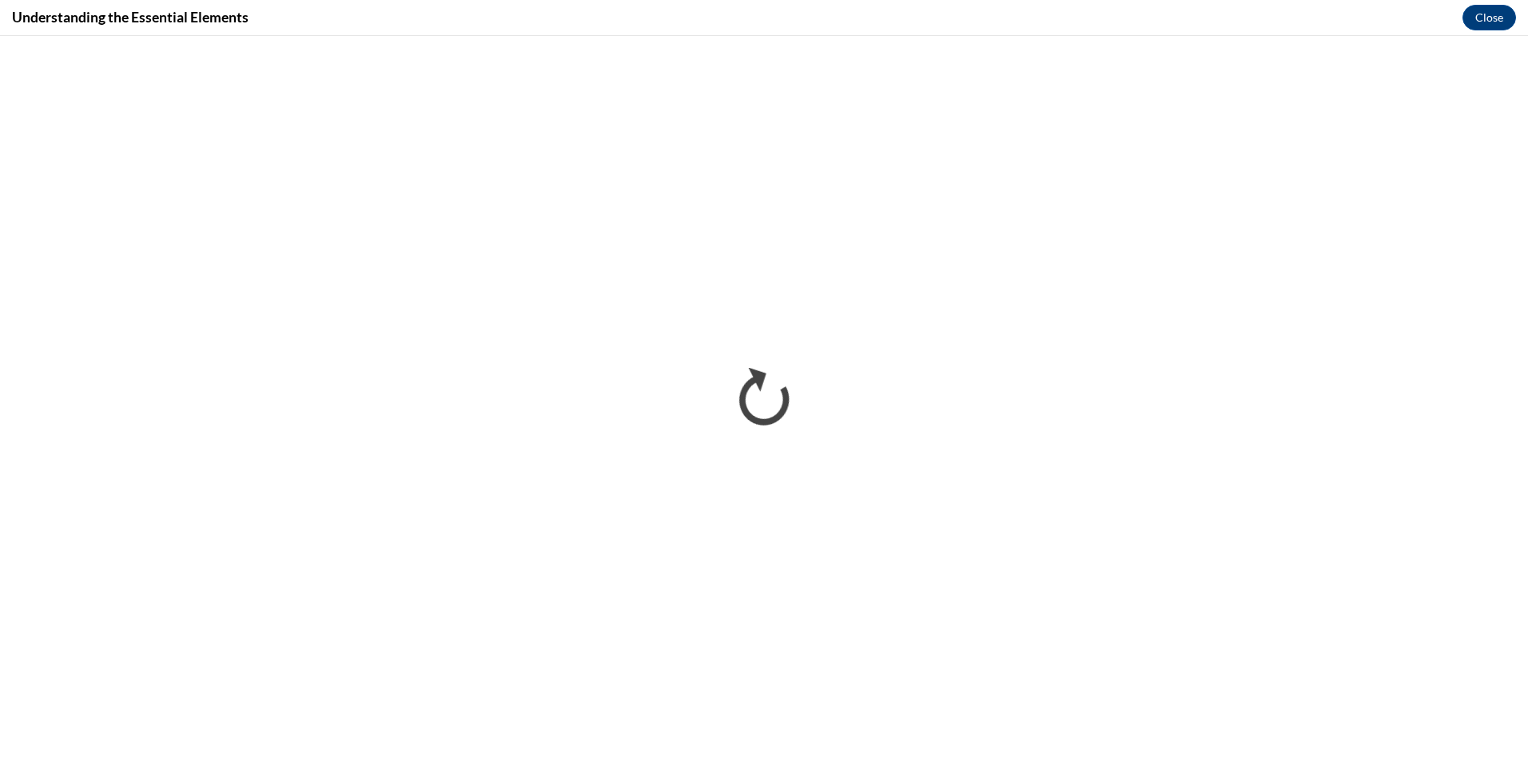
scroll to position [0, 0]
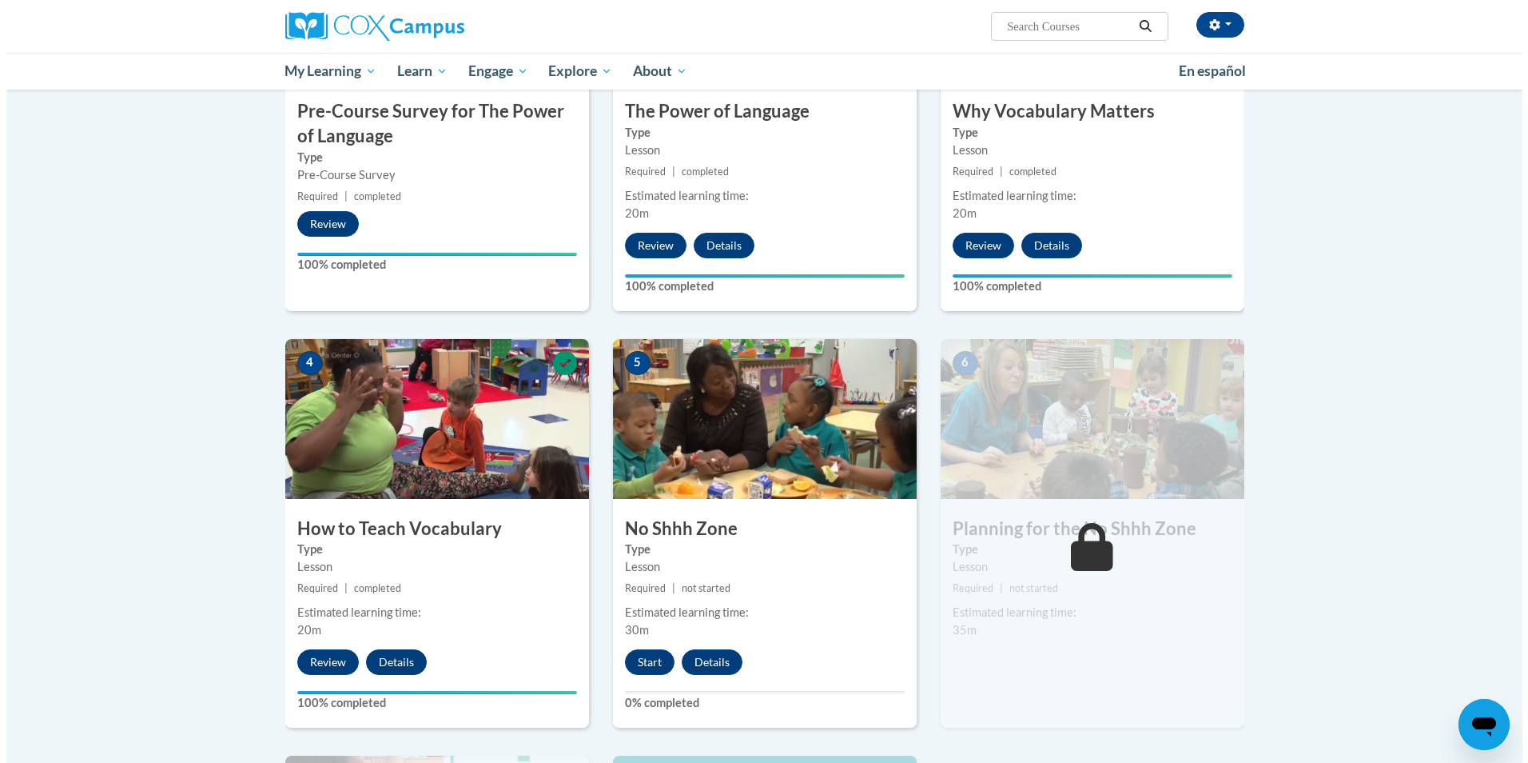
scroll to position [640, 0]
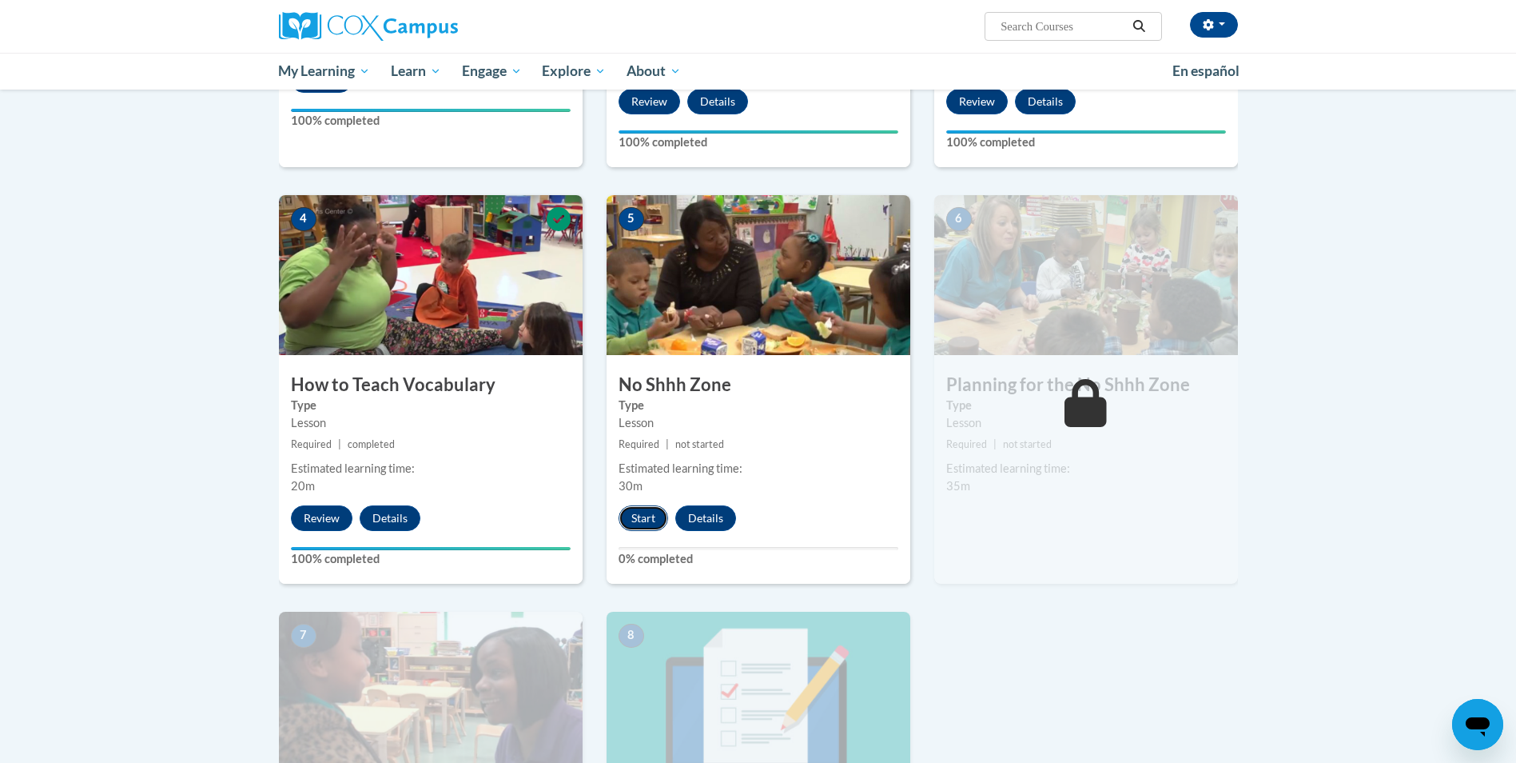
click at [632, 530] on button "Start" at bounding box center [644, 518] width 50 height 26
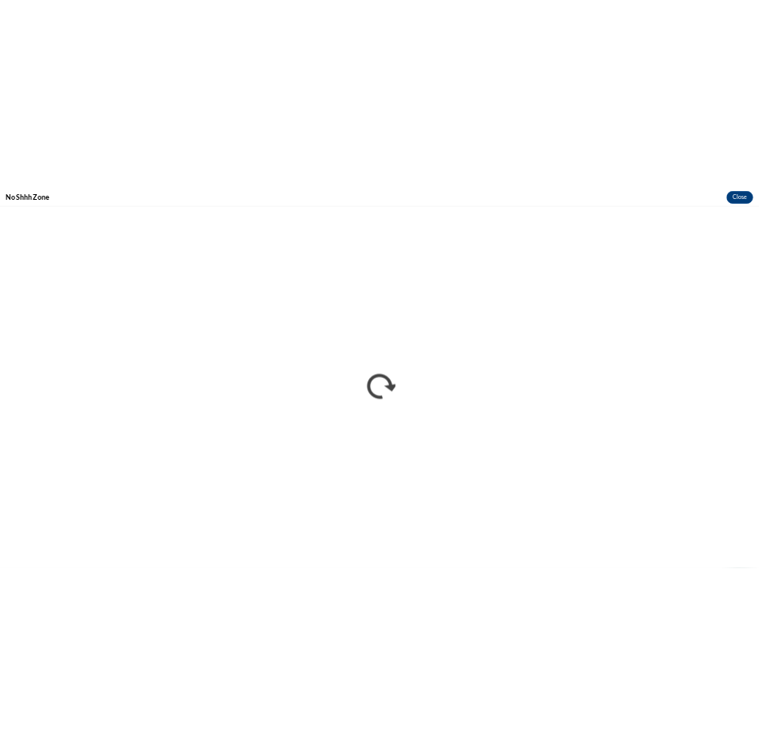
scroll to position [0, 0]
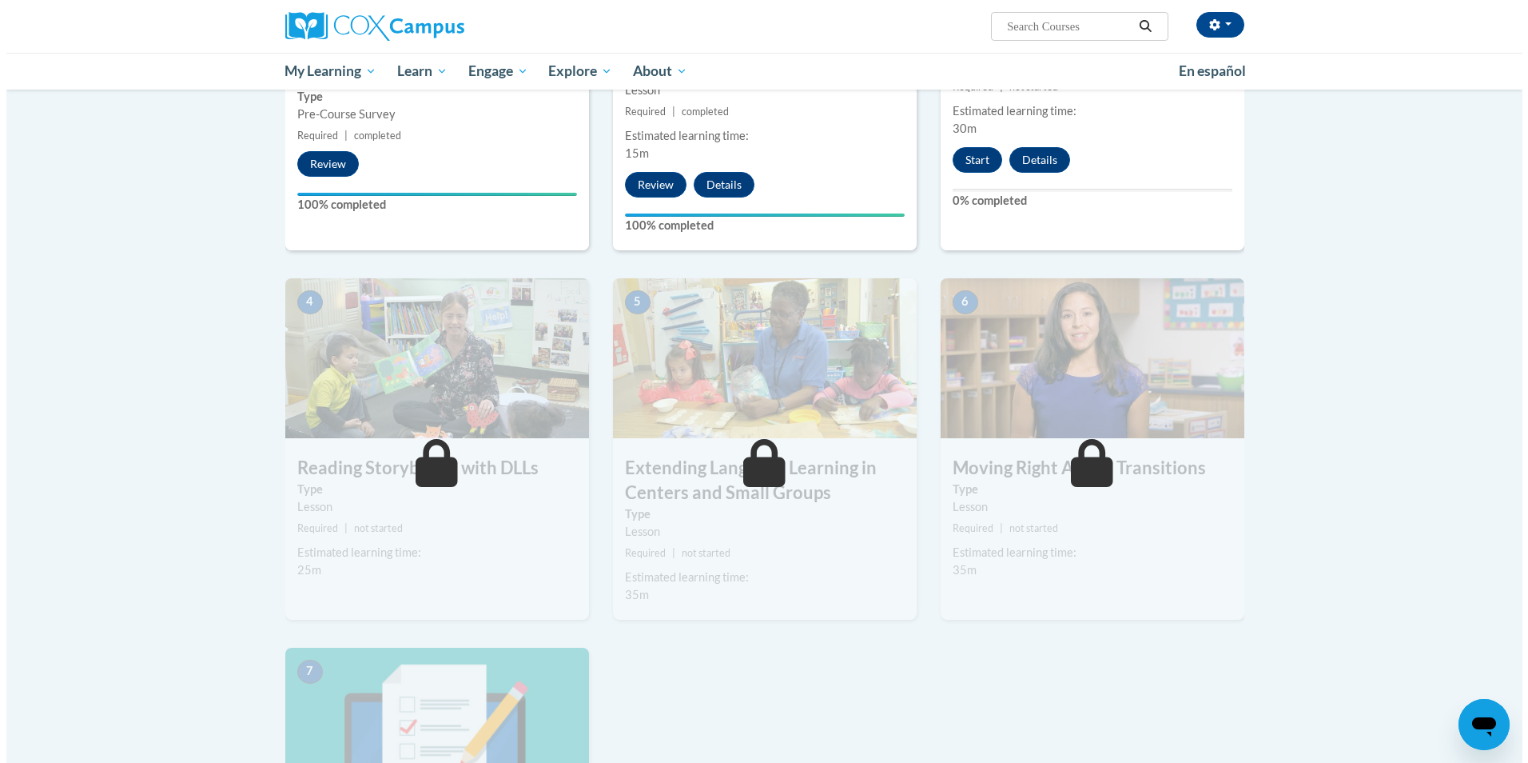
scroll to position [400, 0]
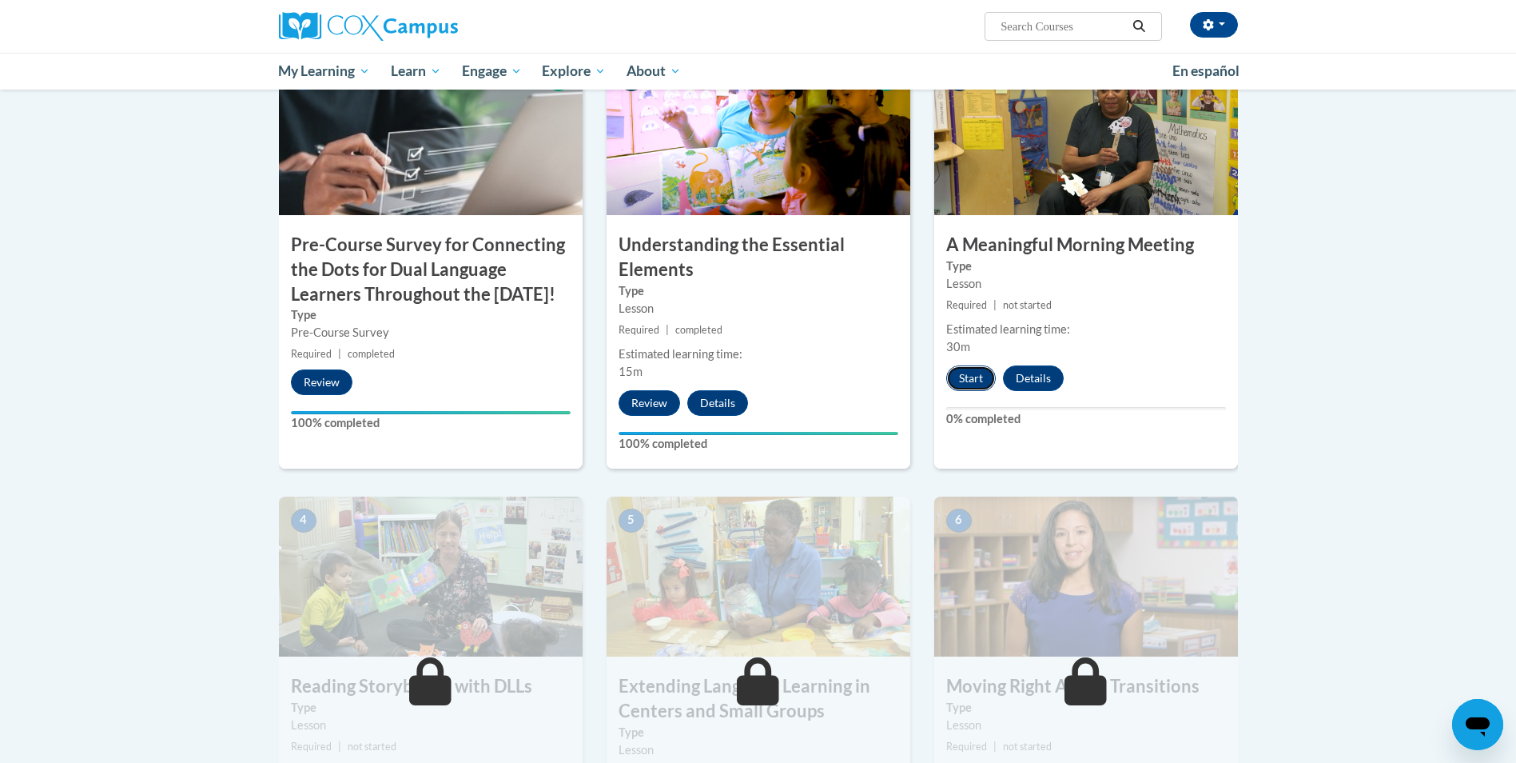
click at [965, 379] on button "Start" at bounding box center [971, 378] width 50 height 26
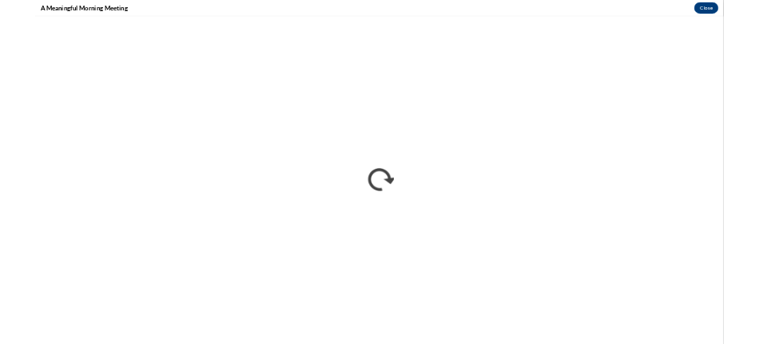
scroll to position [0, 0]
